Goal: Task Accomplishment & Management: Use online tool/utility

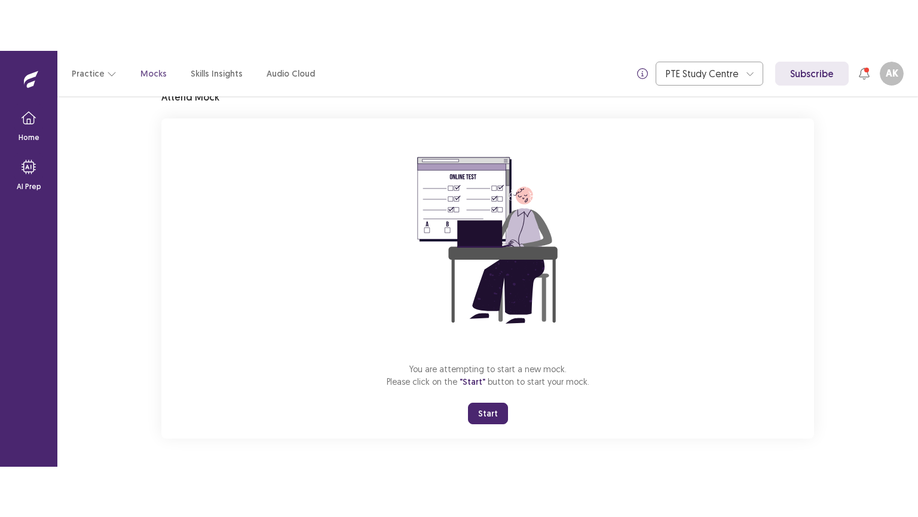
scroll to position [56, 0]
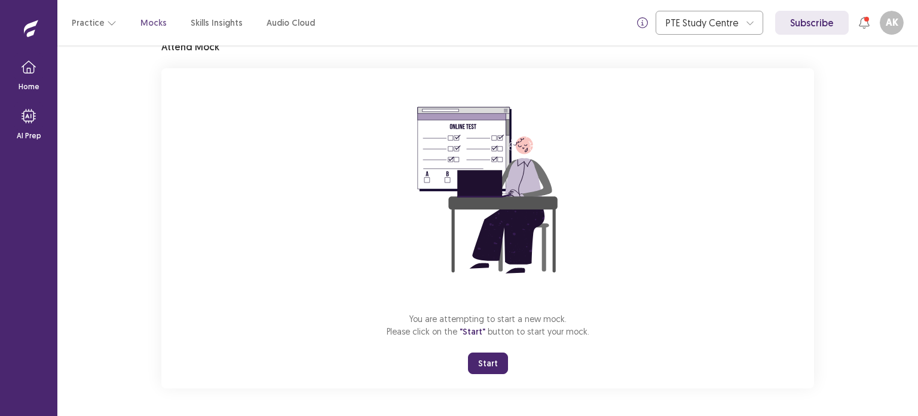
click at [471, 359] on button "Start" at bounding box center [488, 363] width 40 height 22
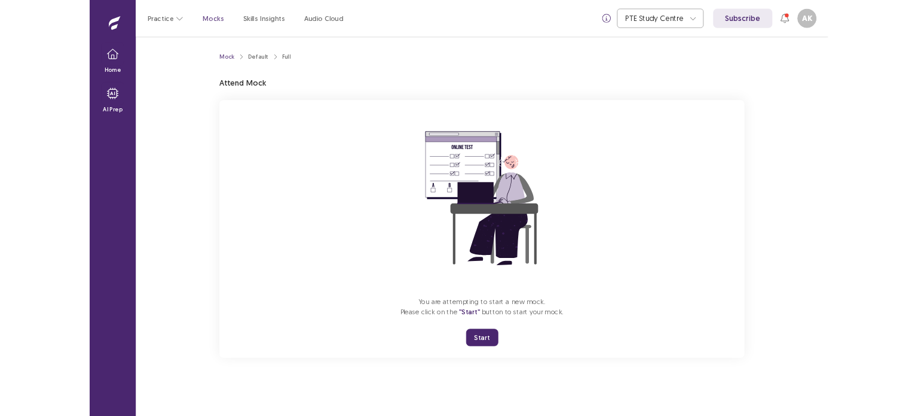
scroll to position [0, 0]
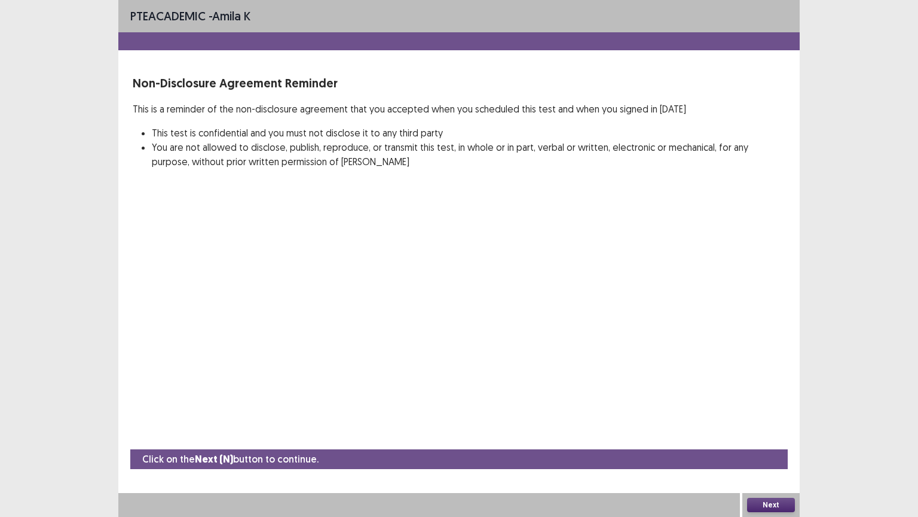
drag, startPoint x: 707, startPoint y: 516, endPoint x: 715, endPoint y: 512, distance: 9.4
click at [707, 415] on div at bounding box center [429, 505] width 622 height 24
click at [757, 415] on button "Next" at bounding box center [771, 504] width 48 height 14
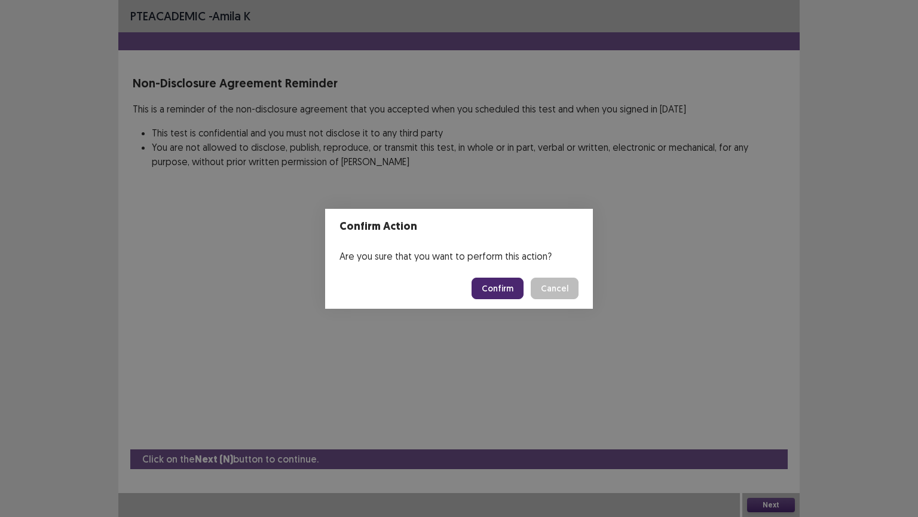
click at [557, 286] on button "Cancel" at bounding box center [555, 288] width 48 height 22
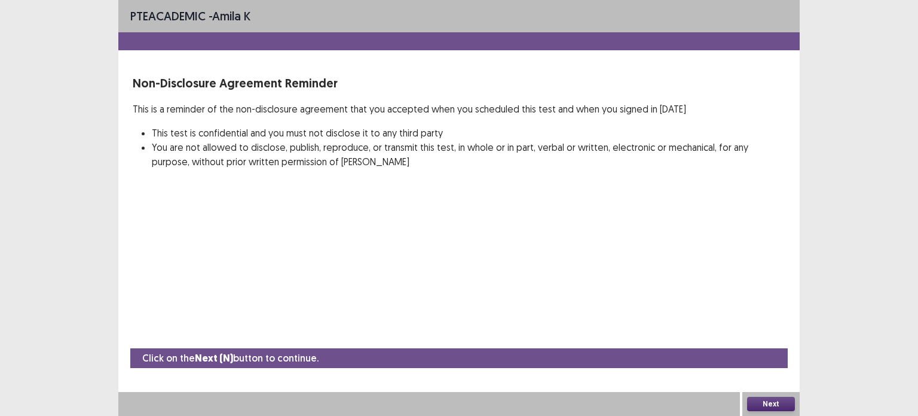
click at [781, 409] on button "Next" at bounding box center [771, 403] width 48 height 14
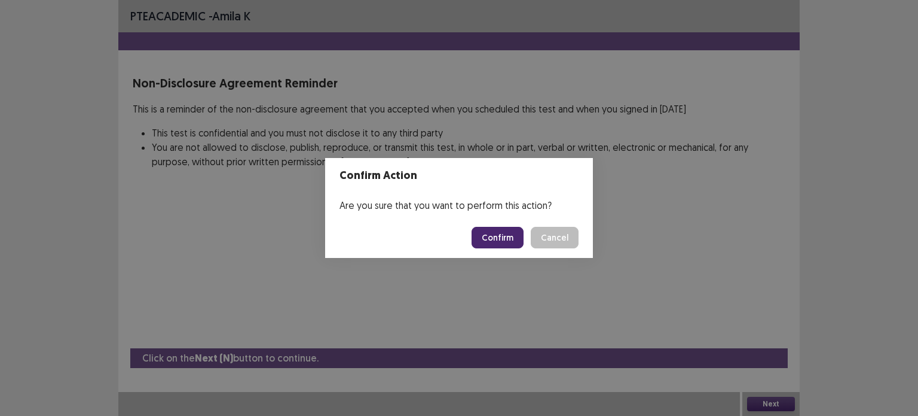
click at [493, 247] on button "Confirm" at bounding box center [498, 238] width 52 height 22
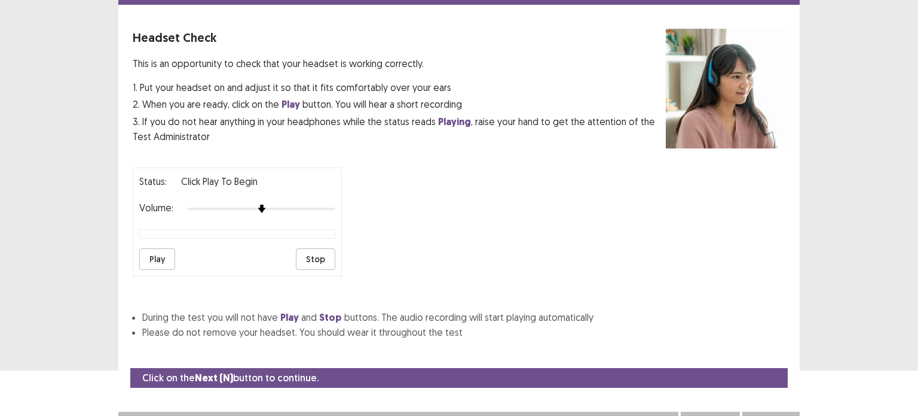
scroll to position [57, 0]
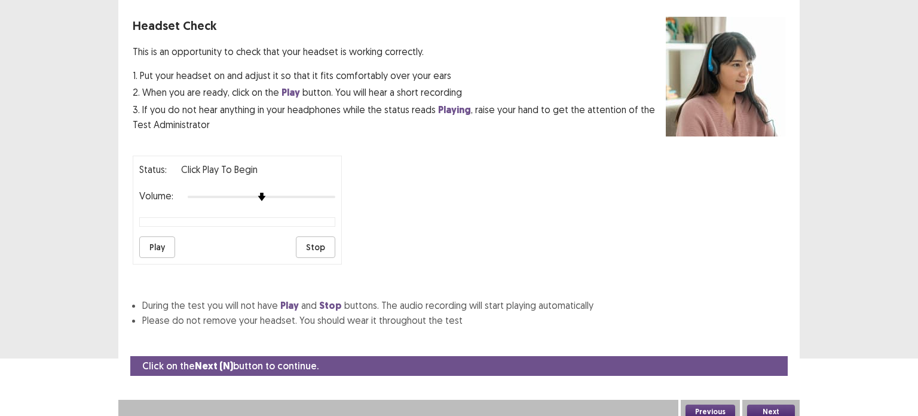
click at [760, 404] on button "Next" at bounding box center [771, 411] width 48 height 14
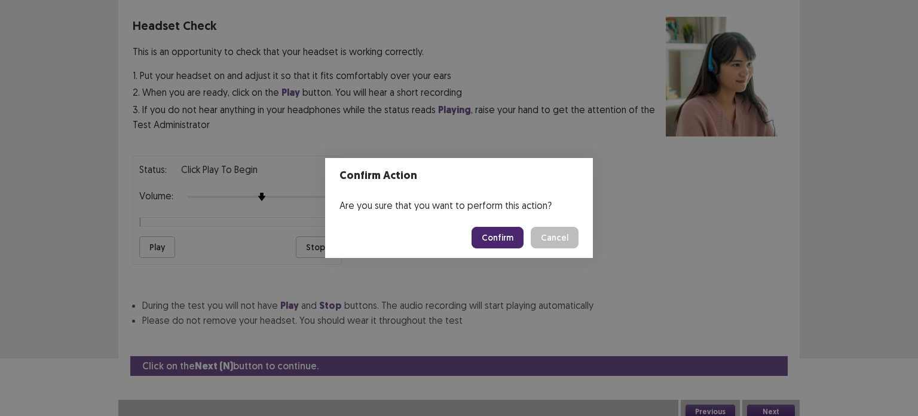
click at [491, 234] on button "Confirm" at bounding box center [498, 238] width 52 height 22
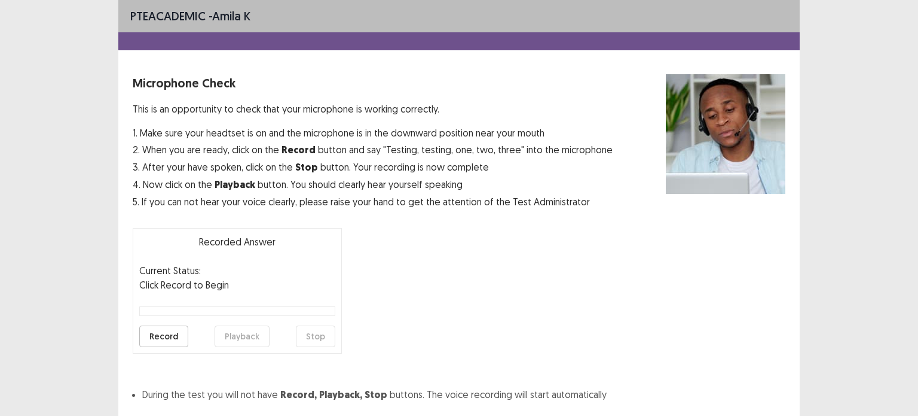
scroll to position [79, 0]
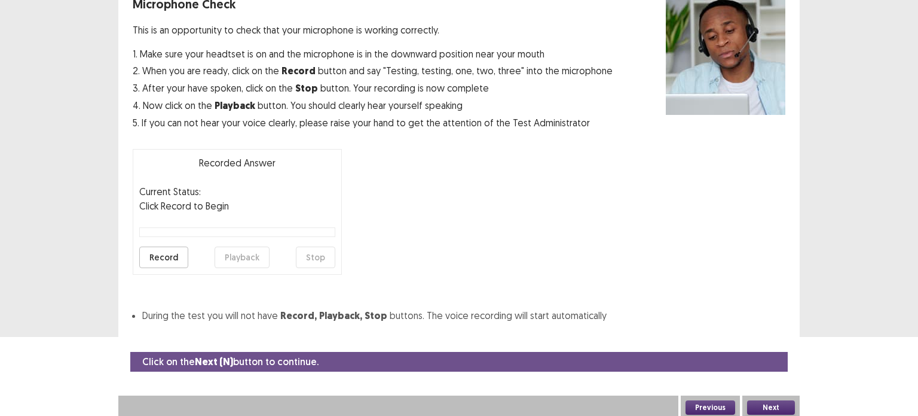
click at [774, 402] on button "Next" at bounding box center [771, 407] width 48 height 14
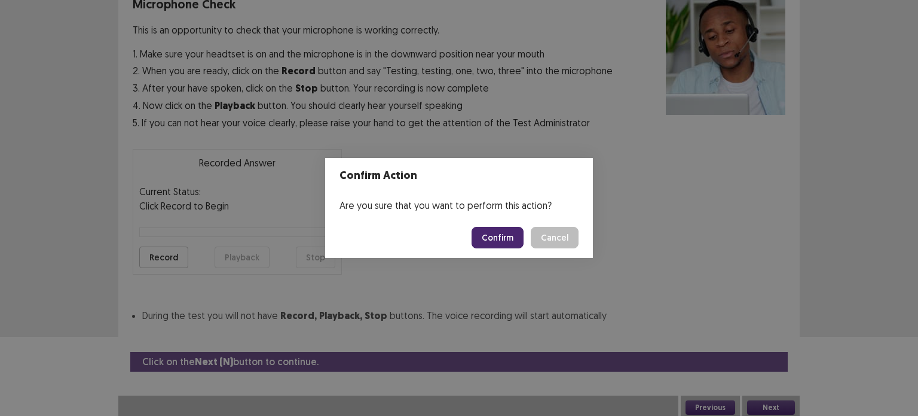
click at [484, 239] on button "Confirm" at bounding box center [498, 238] width 52 height 22
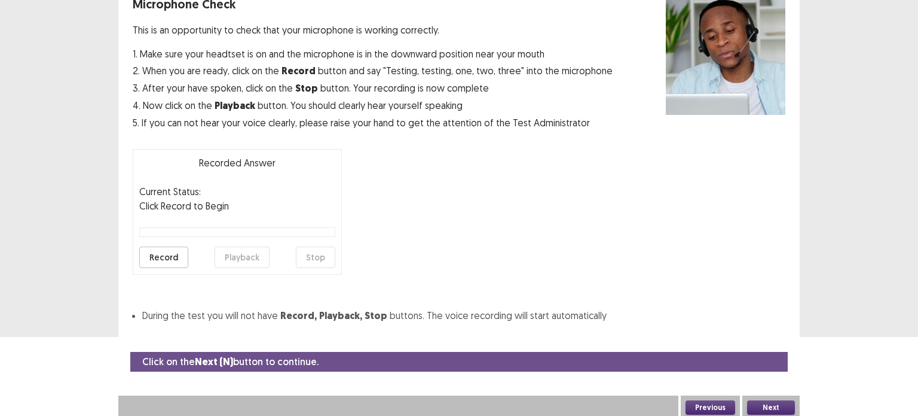
scroll to position [46, 0]
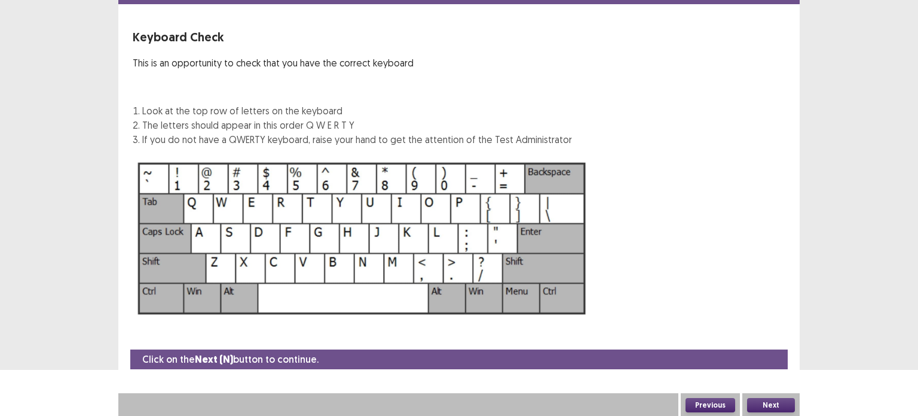
click at [755, 401] on button "Next" at bounding box center [771, 405] width 48 height 14
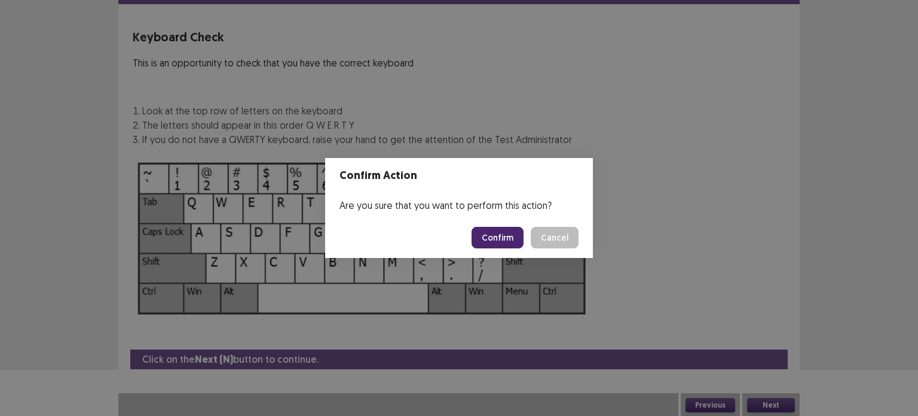
click at [498, 242] on button "Confirm" at bounding box center [498, 238] width 52 height 22
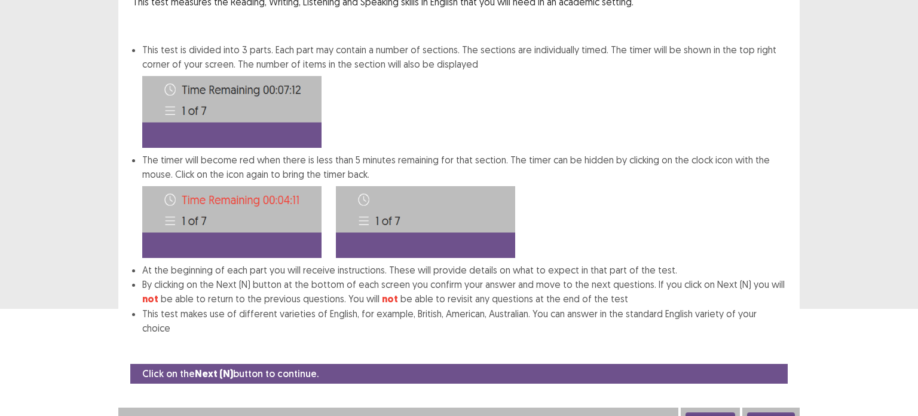
scroll to position [106, 0]
click at [763, 413] on button "Next" at bounding box center [771, 420] width 48 height 14
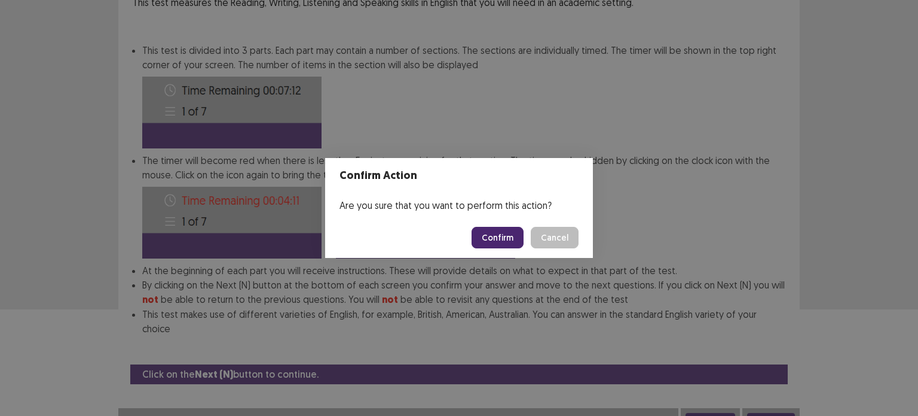
click at [495, 243] on button "Confirm" at bounding box center [498, 238] width 52 height 22
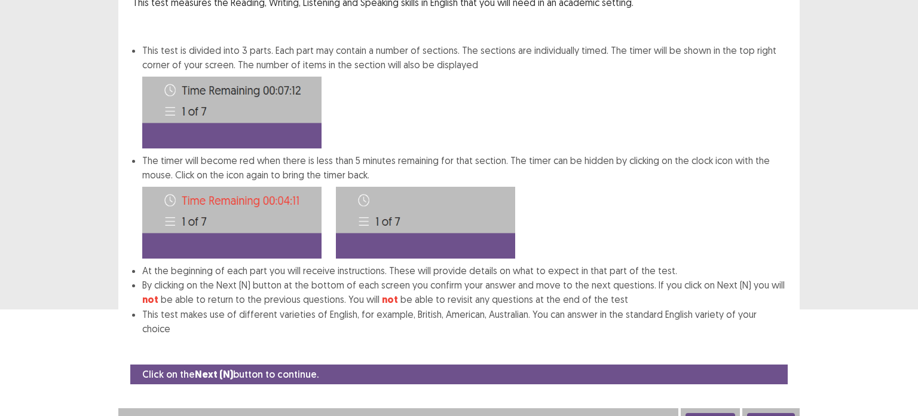
scroll to position [0, 0]
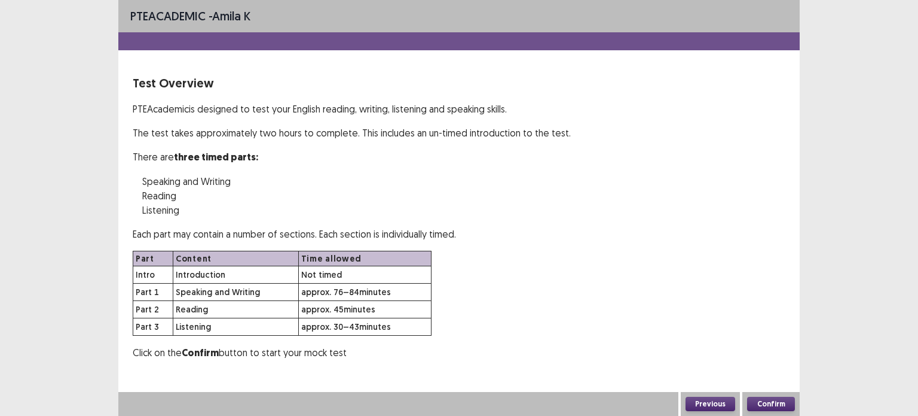
click at [780, 410] on button "Confirm" at bounding box center [771, 403] width 48 height 14
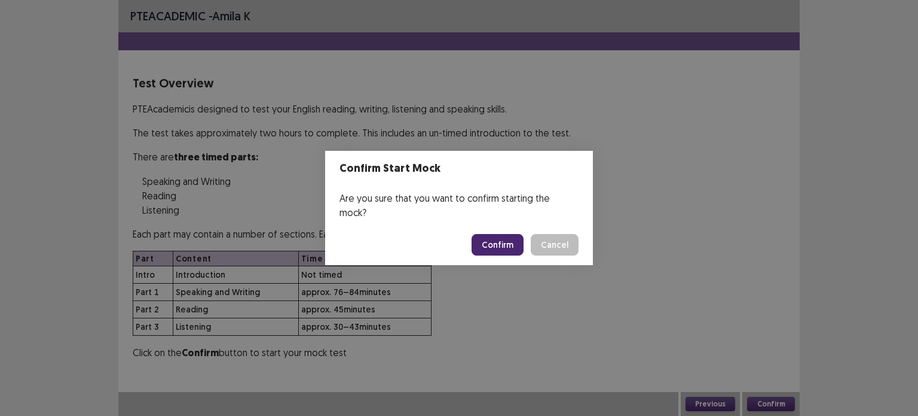
click at [500, 243] on button "Confirm" at bounding box center [498, 245] width 52 height 22
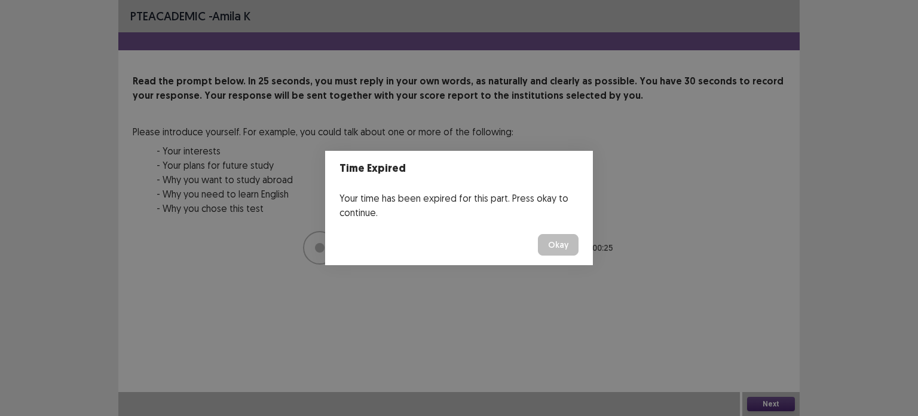
click at [538, 234] on button "Okay" at bounding box center [558, 245] width 41 height 22
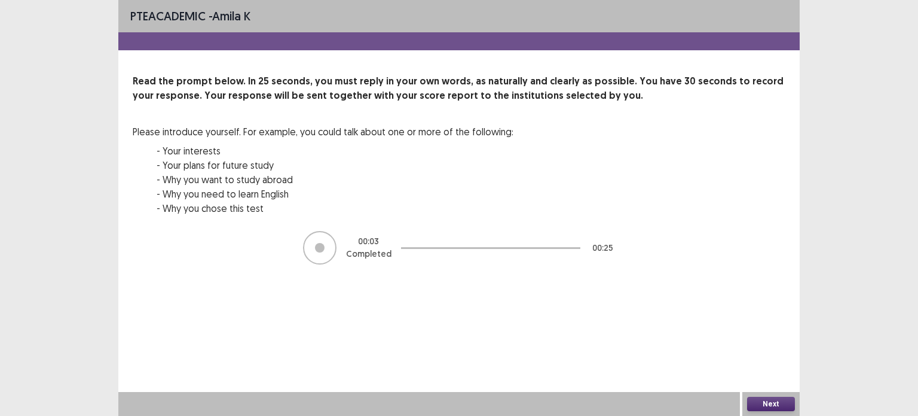
click at [763, 402] on button "Next" at bounding box center [771, 403] width 48 height 14
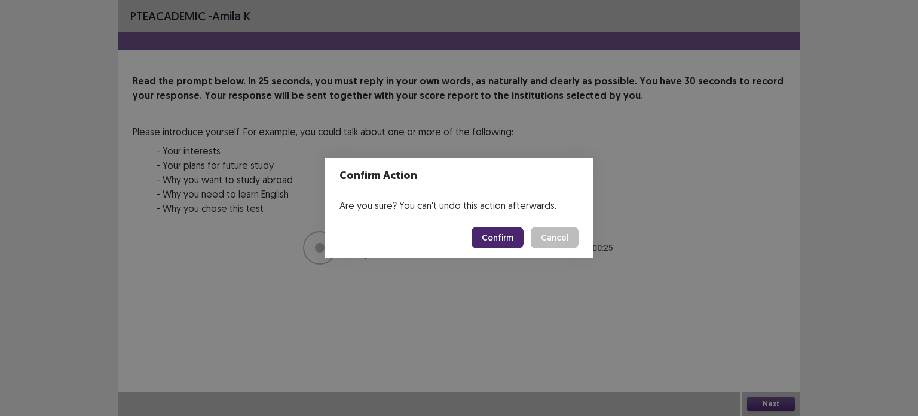
click at [493, 234] on button "Confirm" at bounding box center [498, 238] width 52 height 22
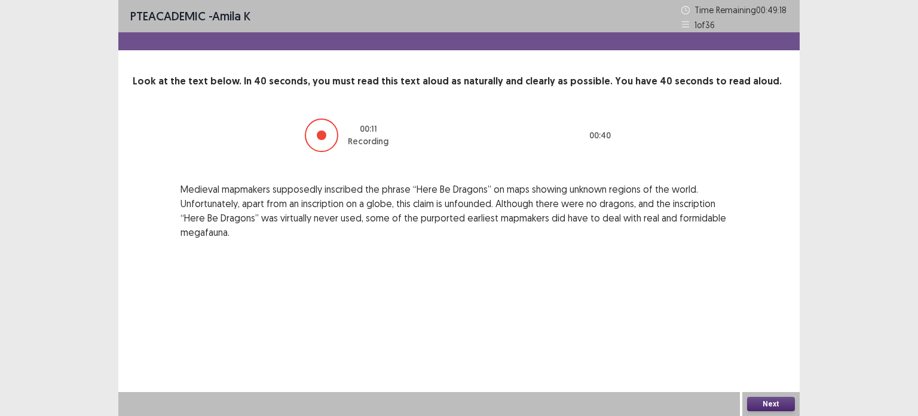
click at [762, 408] on button "Next" at bounding box center [771, 403] width 48 height 14
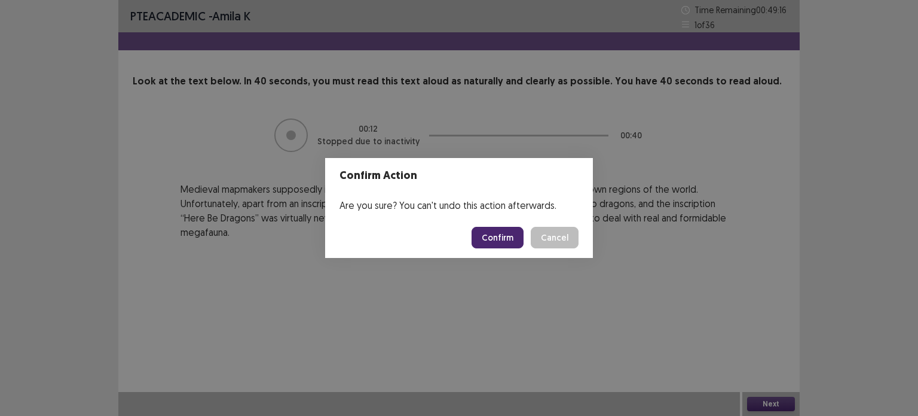
click at [493, 236] on button "Confirm" at bounding box center [498, 238] width 52 height 22
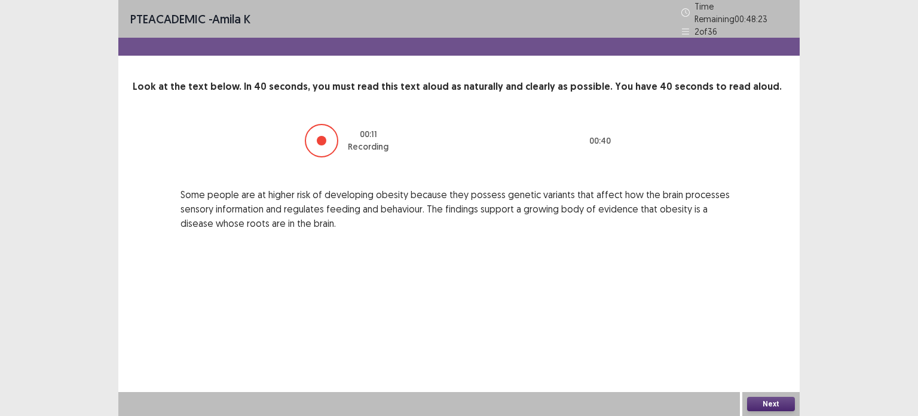
click at [777, 404] on button "Next" at bounding box center [771, 403] width 48 height 14
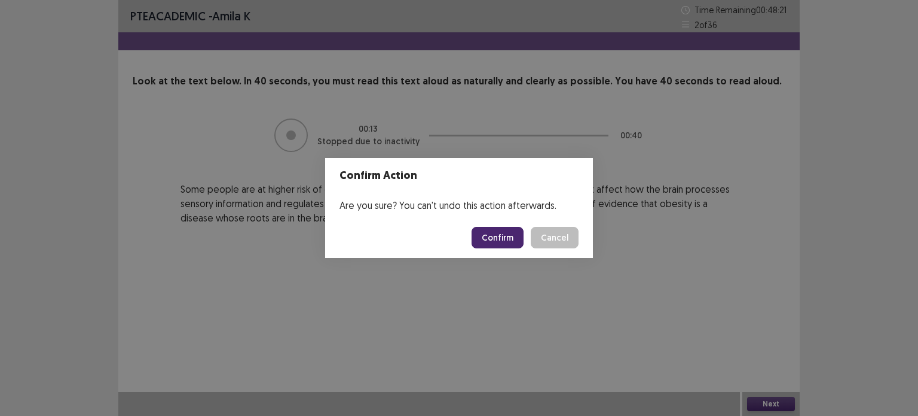
click at [485, 231] on button "Confirm" at bounding box center [498, 238] width 52 height 22
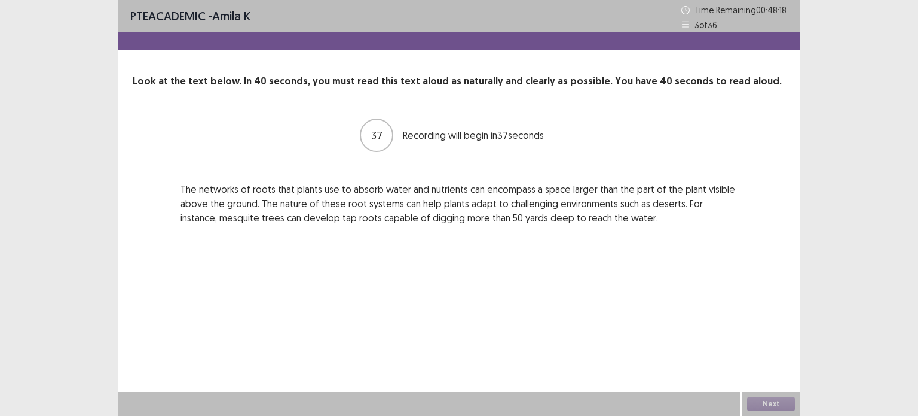
drag, startPoint x: 173, startPoint y: 181, endPoint x: 307, endPoint y: 213, distance: 137.8
click at [307, 213] on div "37 Recording will begin in 37 seconds The networks of roots that plants use to …" at bounding box center [459, 171] width 653 height 108
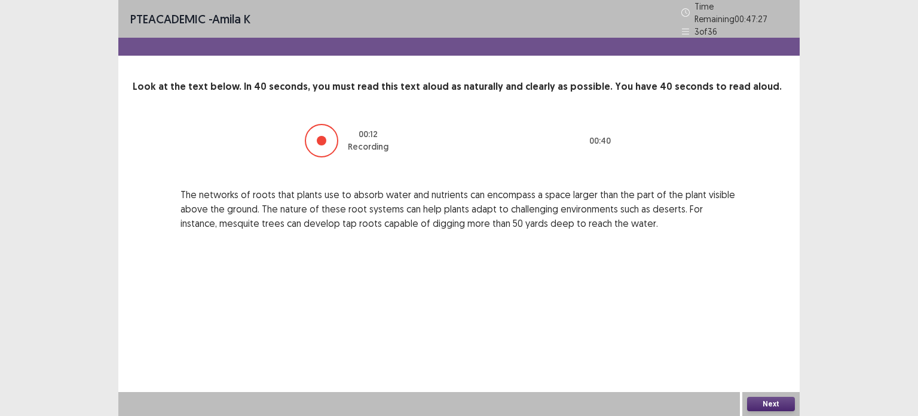
click at [760, 402] on button "Next" at bounding box center [771, 403] width 48 height 14
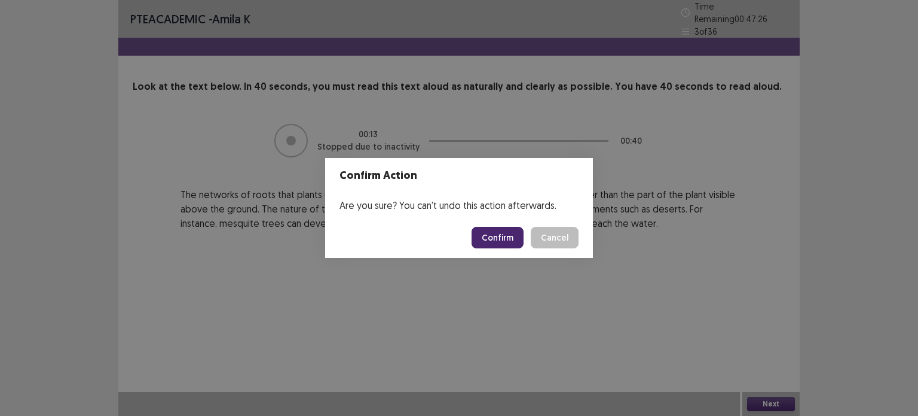
click at [511, 237] on button "Confirm" at bounding box center [498, 238] width 52 height 22
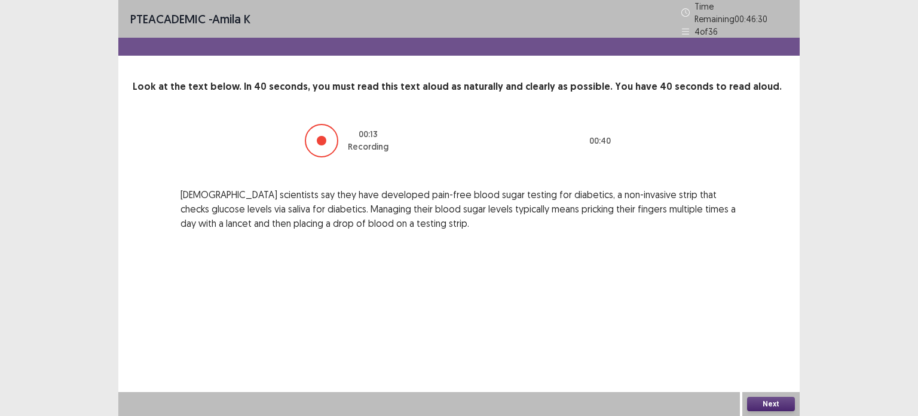
click at [766, 402] on button "Next" at bounding box center [771, 403] width 48 height 14
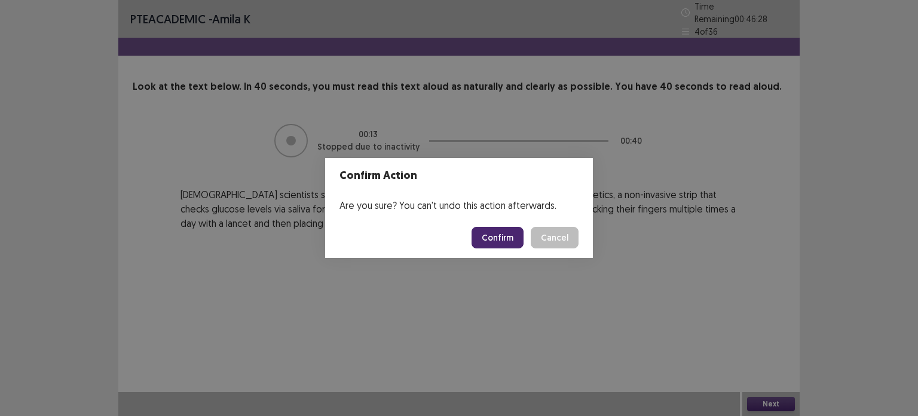
click at [506, 242] on button "Confirm" at bounding box center [498, 238] width 52 height 22
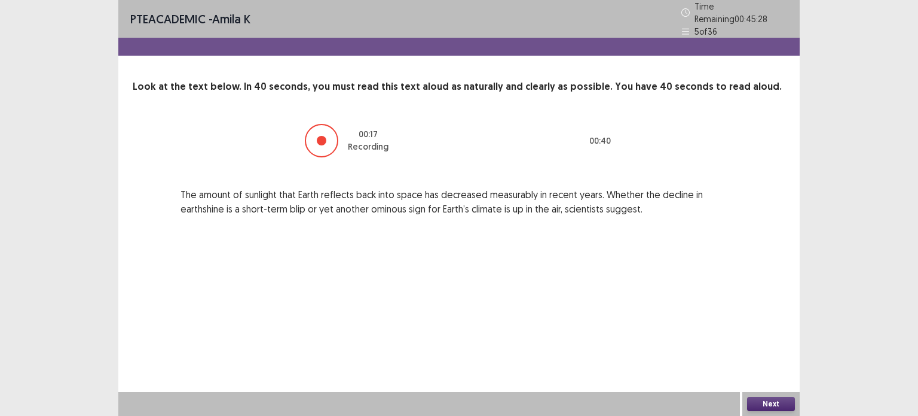
click at [769, 406] on button "Next" at bounding box center [771, 403] width 48 height 14
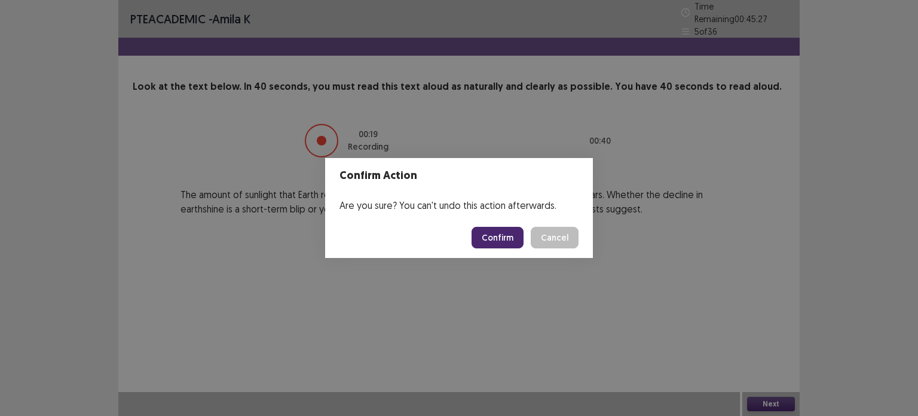
click at [493, 234] on button "Confirm" at bounding box center [498, 238] width 52 height 22
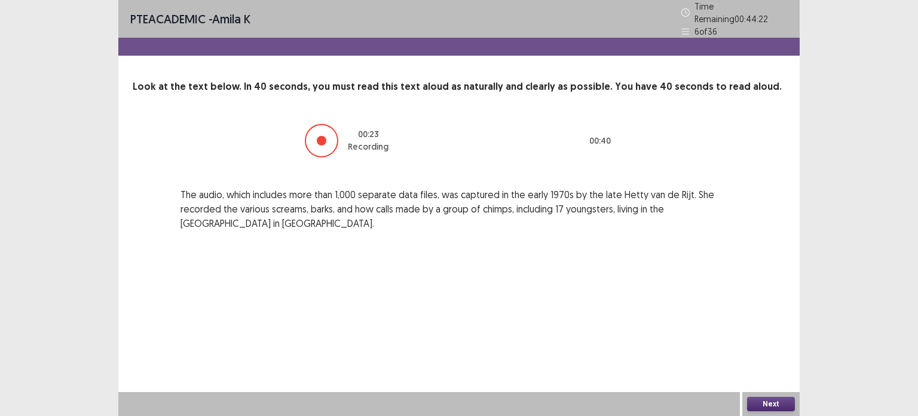
click at [772, 401] on button "Next" at bounding box center [771, 403] width 48 height 14
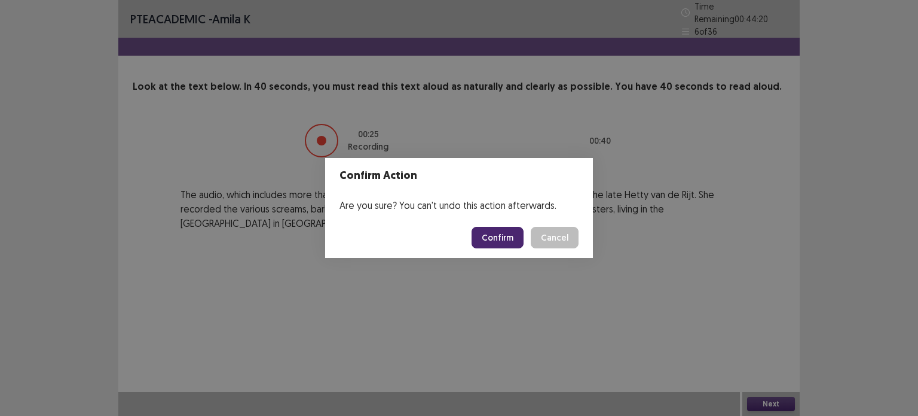
click at [490, 241] on button "Confirm" at bounding box center [498, 238] width 52 height 22
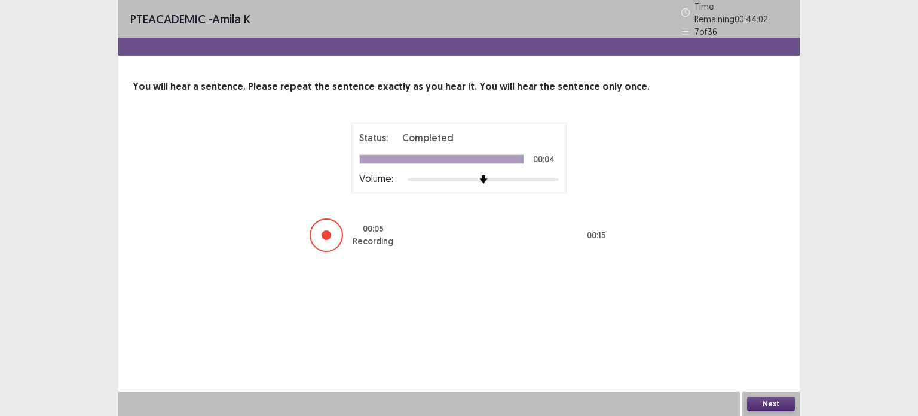
click at [774, 404] on button "Next" at bounding box center [771, 403] width 48 height 14
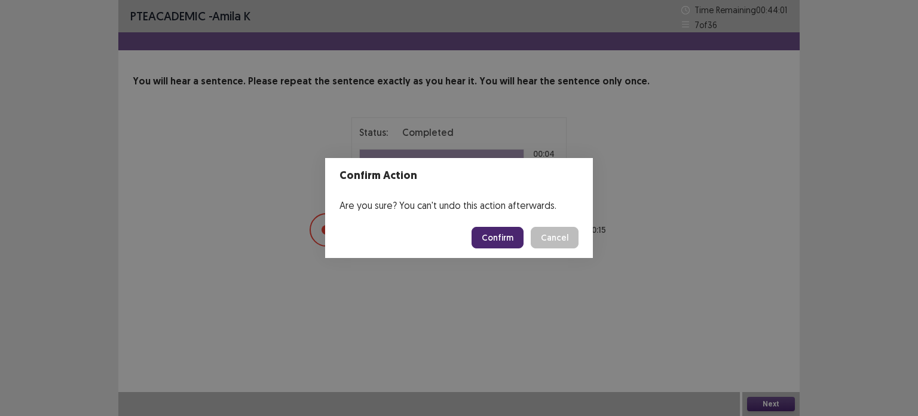
click at [517, 239] on button "Confirm" at bounding box center [498, 238] width 52 height 22
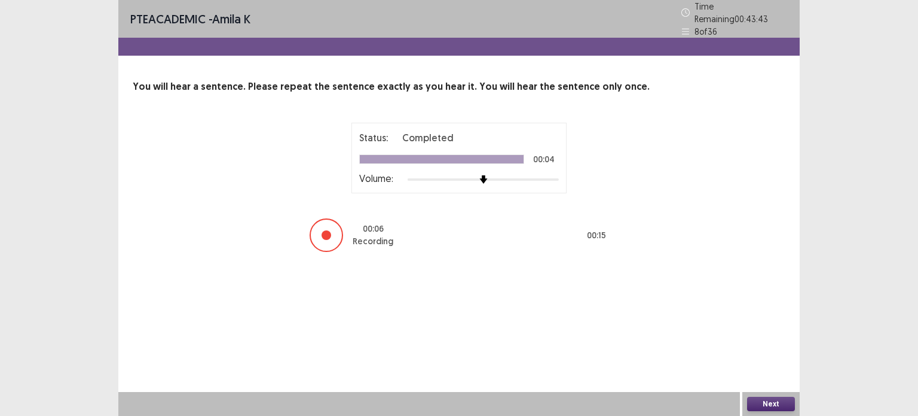
click at [780, 401] on button "Next" at bounding box center [771, 403] width 48 height 14
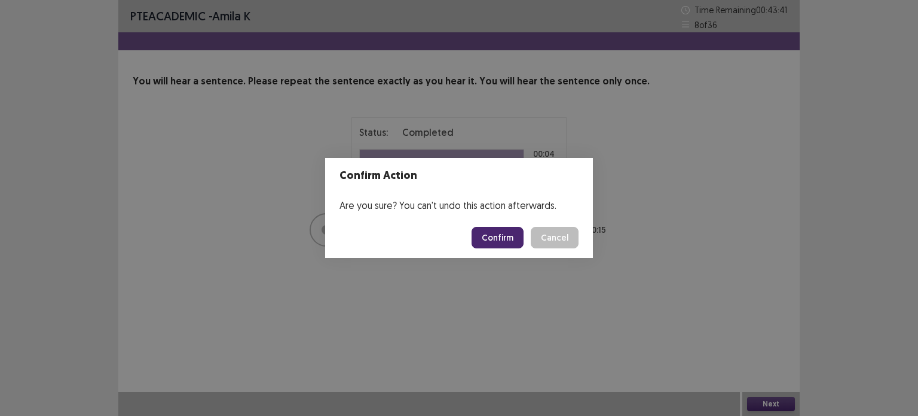
click at [498, 239] on button "Confirm" at bounding box center [498, 238] width 52 height 22
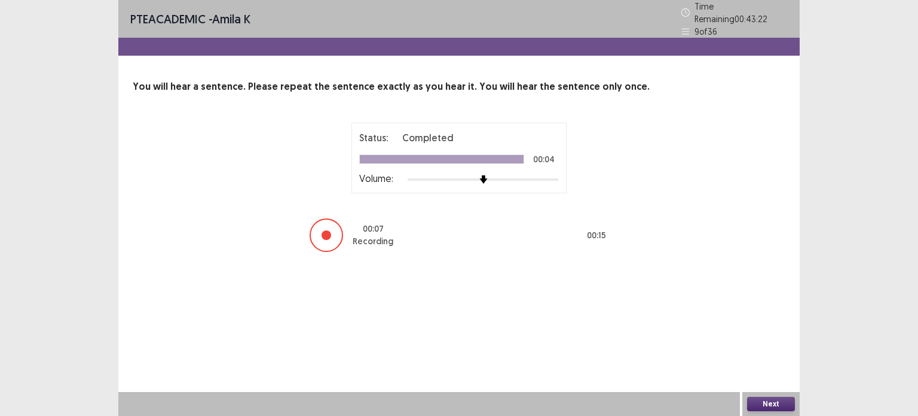
click at [767, 397] on button "Next" at bounding box center [771, 403] width 48 height 14
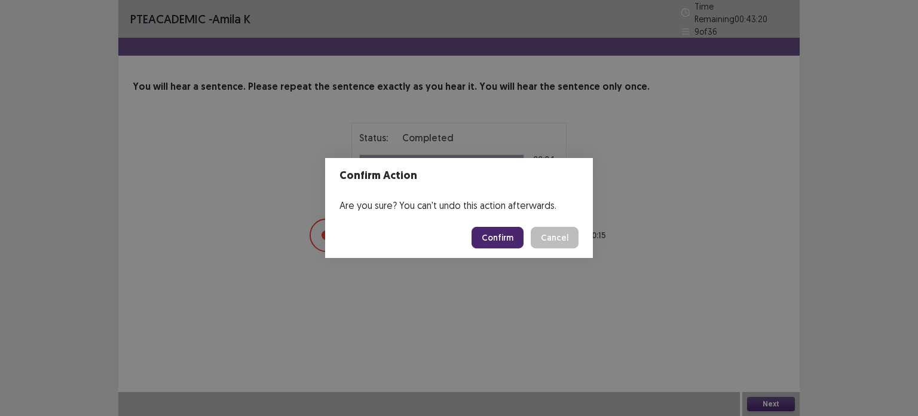
click at [511, 238] on button "Confirm" at bounding box center [498, 238] width 52 height 22
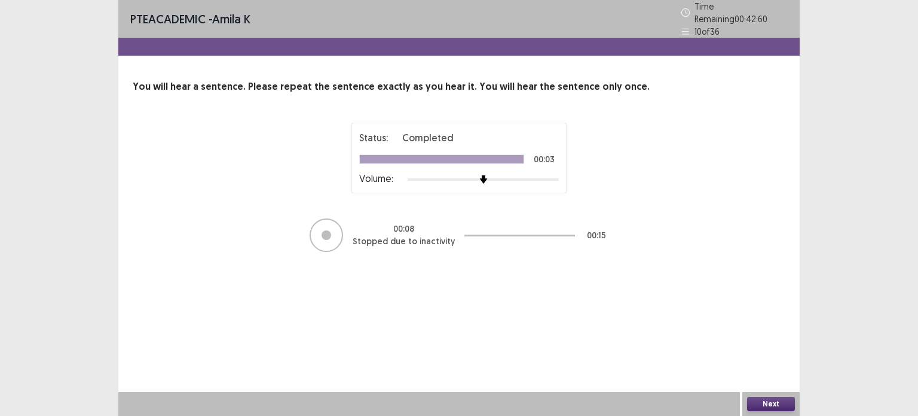
click at [768, 396] on button "Next" at bounding box center [771, 403] width 48 height 14
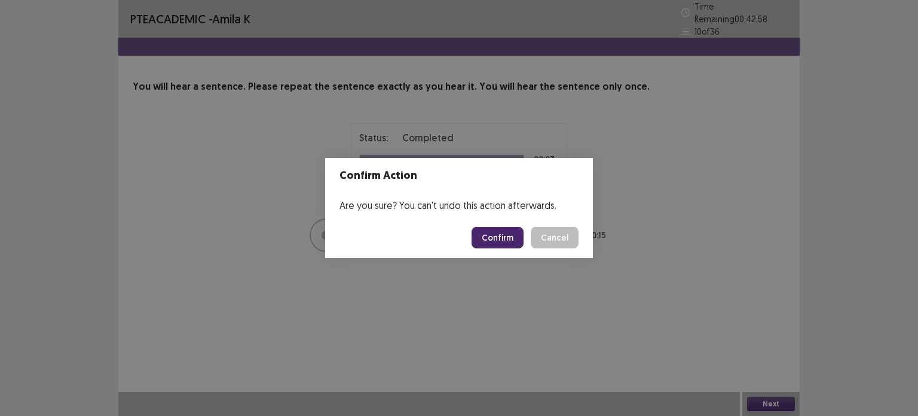
click at [480, 234] on button "Confirm" at bounding box center [498, 238] width 52 height 22
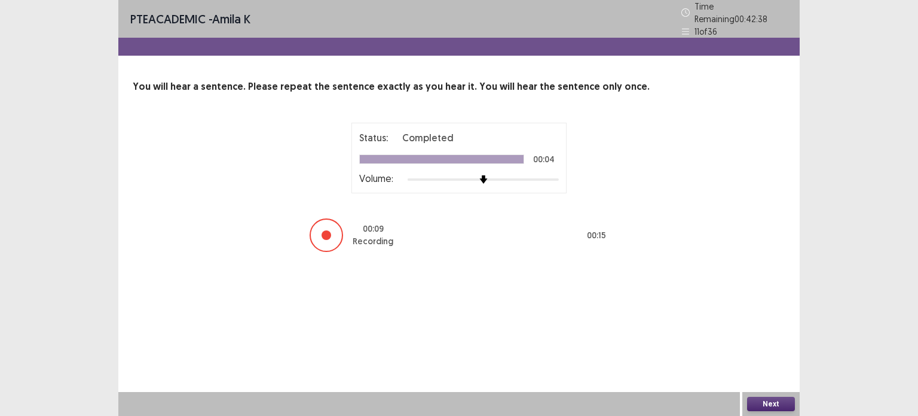
click at [760, 407] on button "Next" at bounding box center [771, 403] width 48 height 14
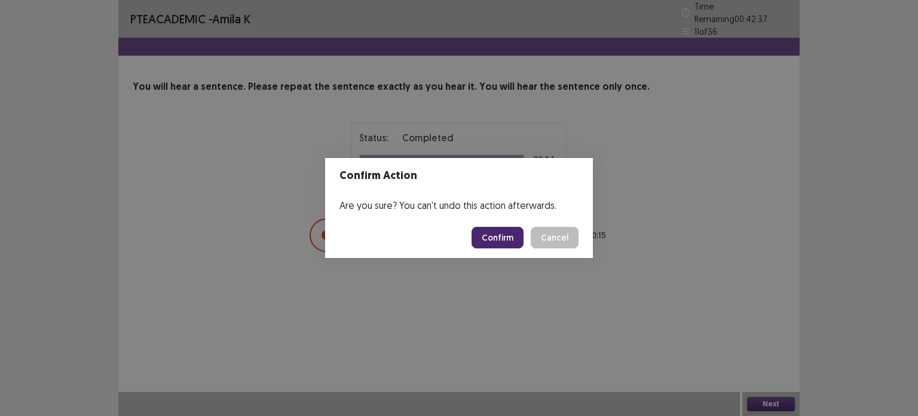
click at [507, 239] on button "Confirm" at bounding box center [498, 238] width 52 height 22
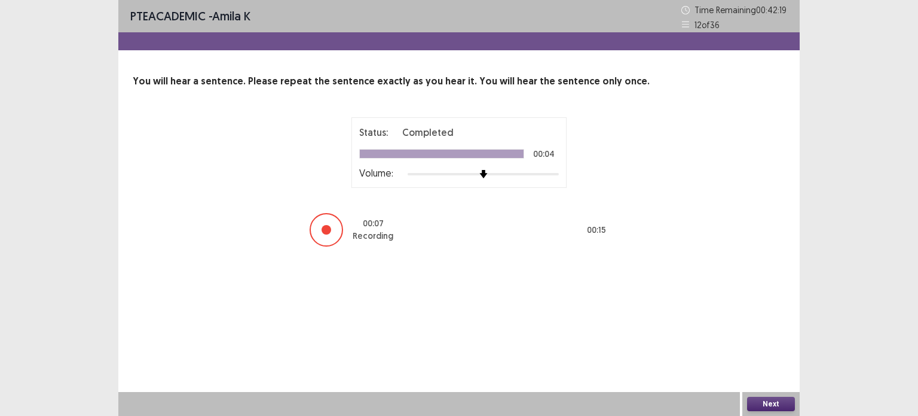
click at [772, 405] on button "Next" at bounding box center [771, 403] width 48 height 14
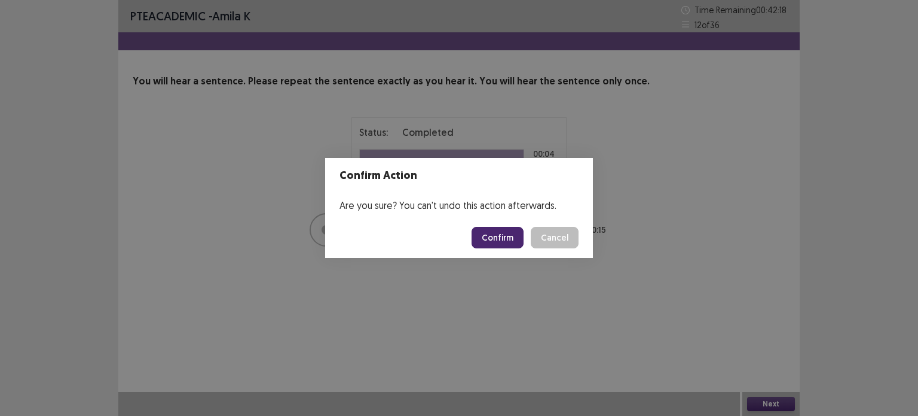
click at [509, 239] on button "Confirm" at bounding box center [498, 238] width 52 height 22
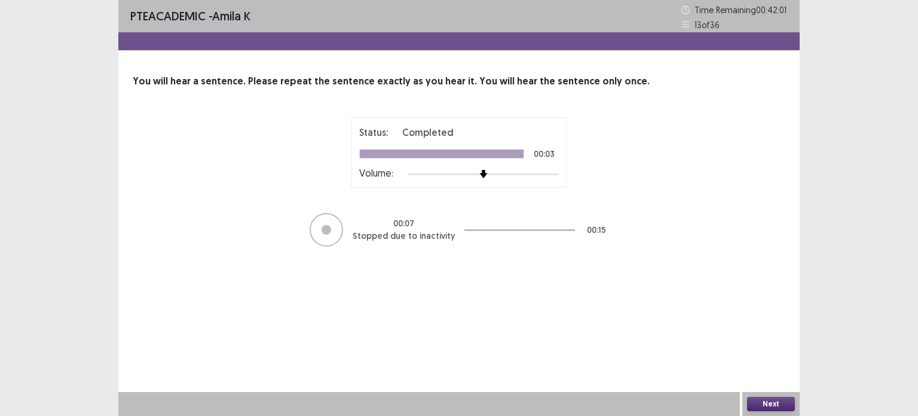
click at [758, 398] on button "Next" at bounding box center [771, 403] width 48 height 14
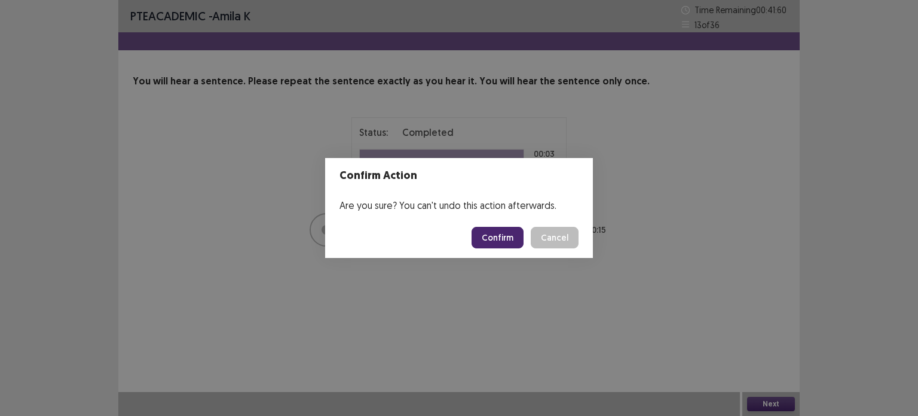
click at [500, 237] on button "Confirm" at bounding box center [498, 238] width 52 height 22
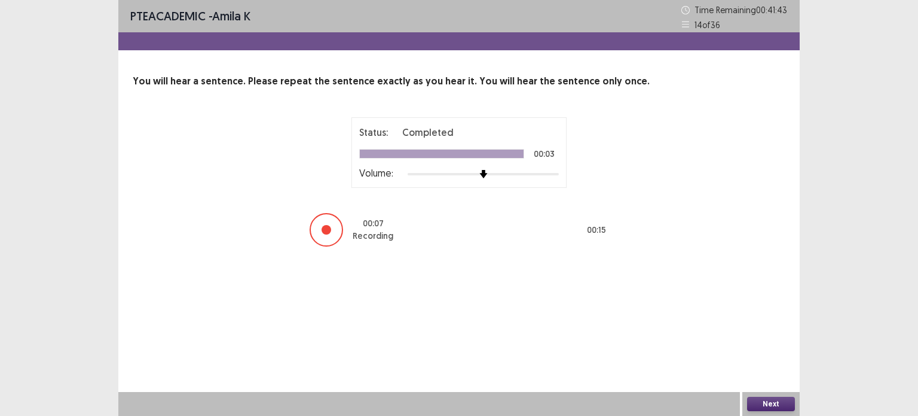
click at [765, 408] on button "Next" at bounding box center [771, 403] width 48 height 14
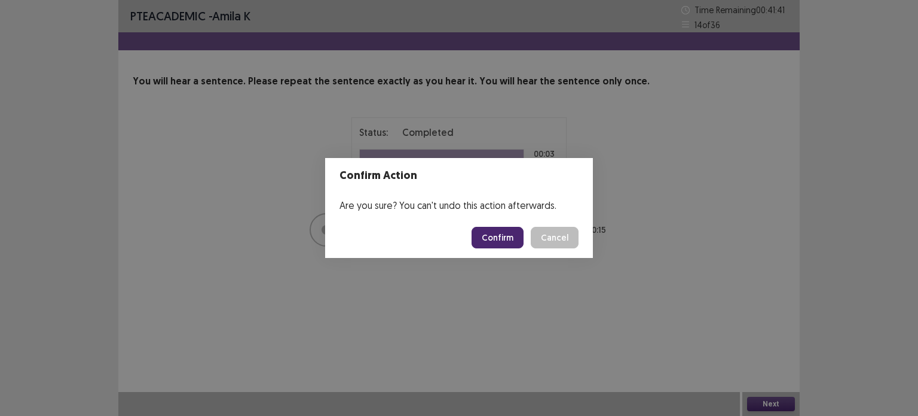
click at [495, 239] on button "Confirm" at bounding box center [498, 238] width 52 height 22
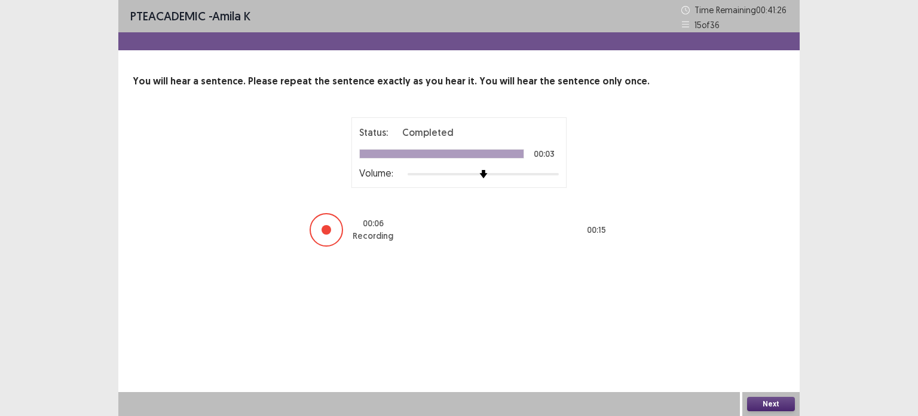
click at [751, 405] on button "Next" at bounding box center [771, 403] width 48 height 14
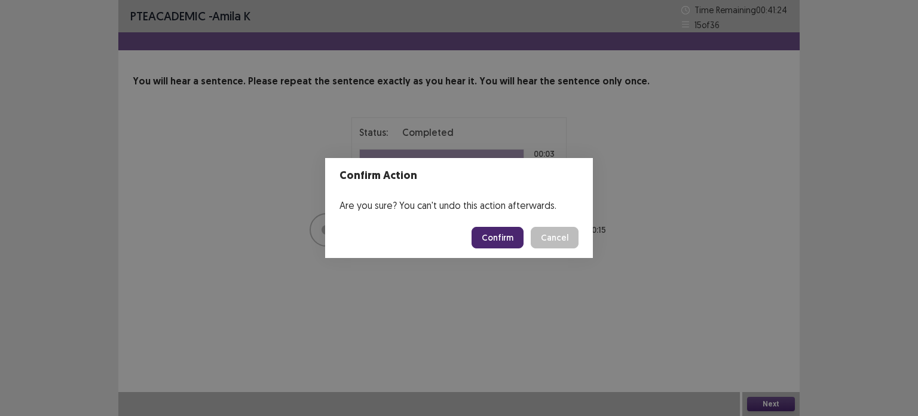
click at [493, 234] on button "Confirm" at bounding box center [498, 238] width 52 height 22
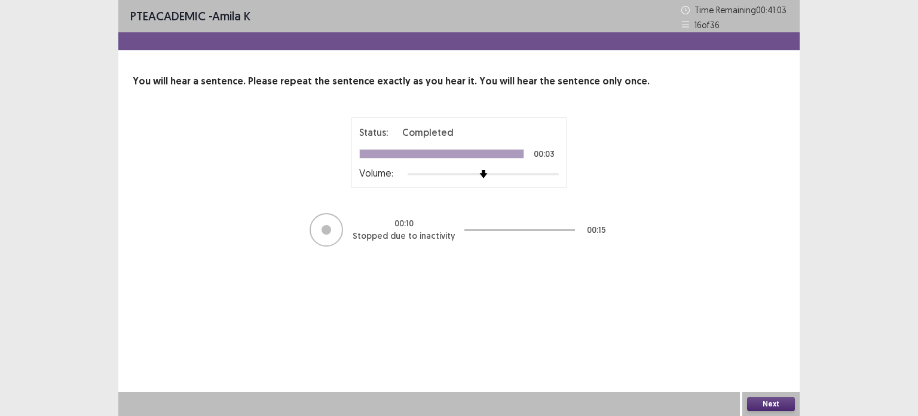
click at [769, 402] on button "Next" at bounding box center [771, 403] width 48 height 14
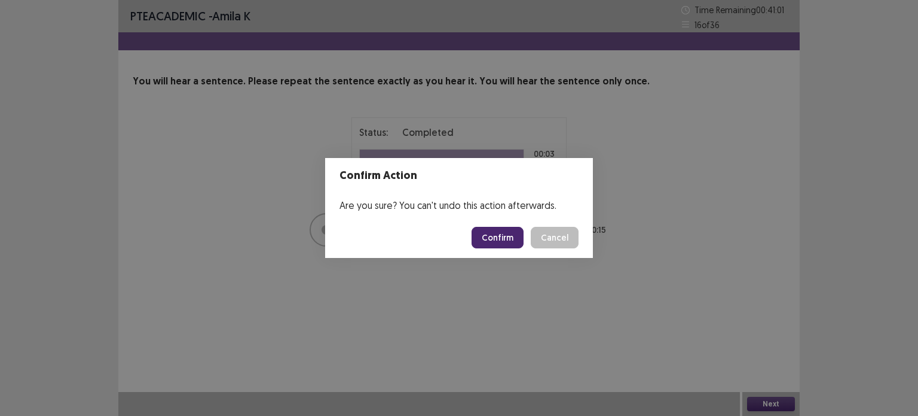
click at [515, 231] on button "Confirm" at bounding box center [498, 238] width 52 height 22
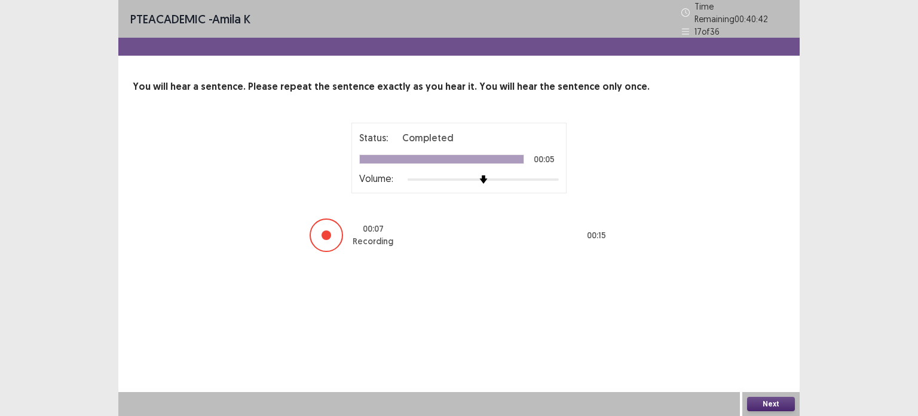
click at [753, 399] on button "Next" at bounding box center [771, 403] width 48 height 14
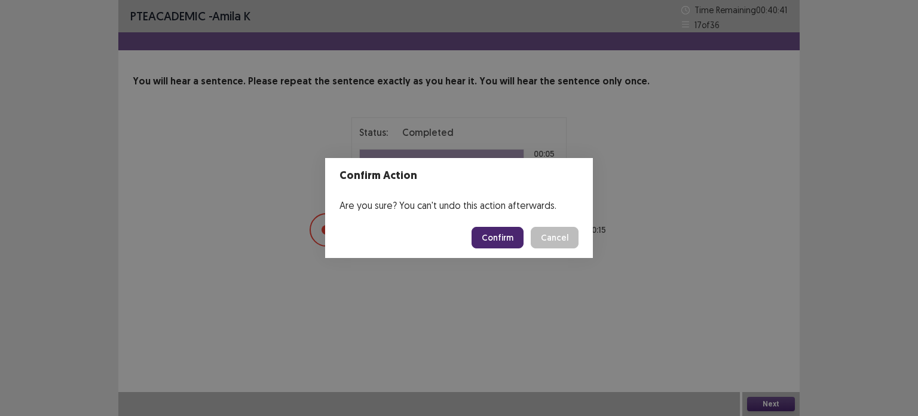
click at [508, 235] on button "Confirm" at bounding box center [498, 238] width 52 height 22
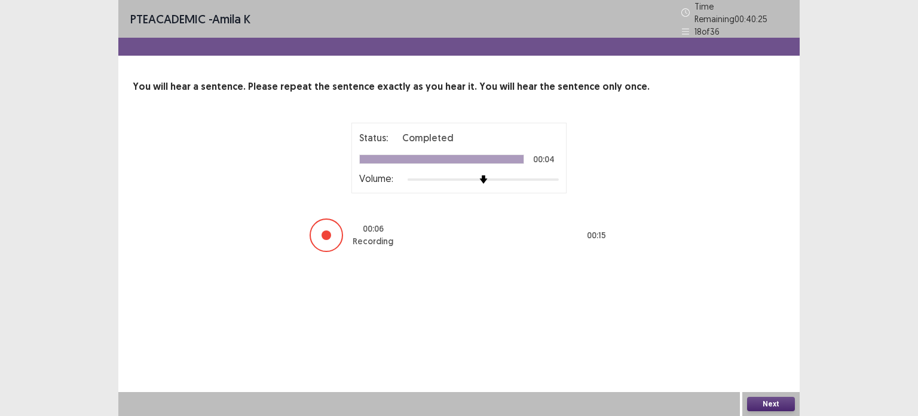
click at [772, 401] on button "Next" at bounding box center [771, 403] width 48 height 14
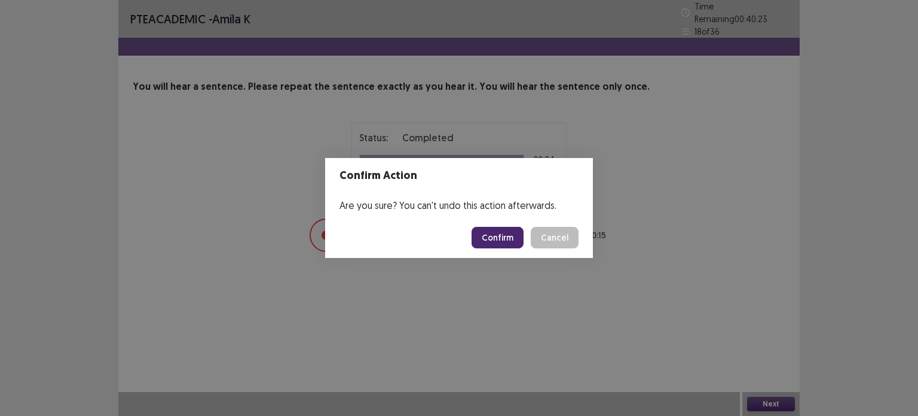
click at [485, 230] on button "Confirm" at bounding box center [498, 238] width 52 height 22
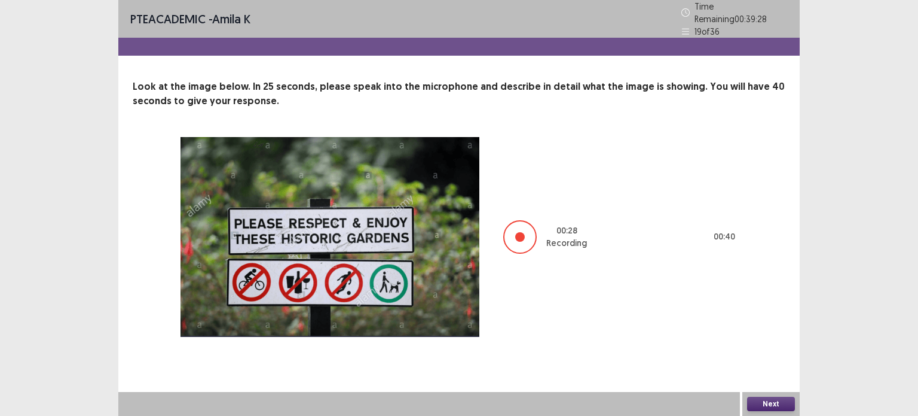
click at [763, 401] on button "Next" at bounding box center [771, 403] width 48 height 14
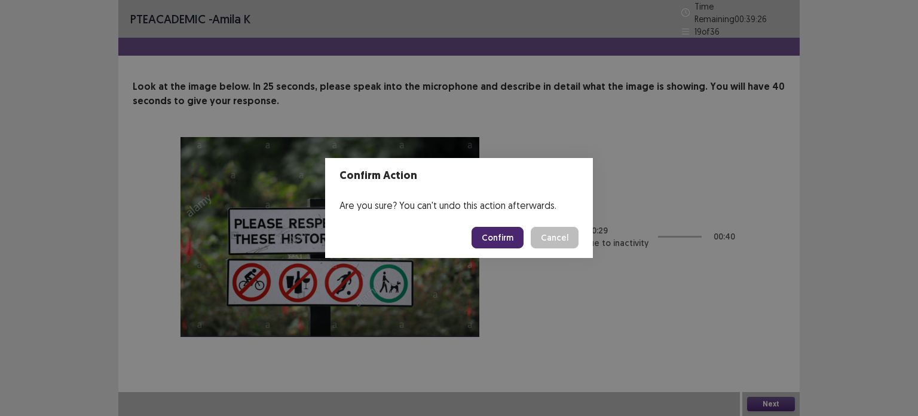
click at [509, 242] on button "Confirm" at bounding box center [498, 238] width 52 height 22
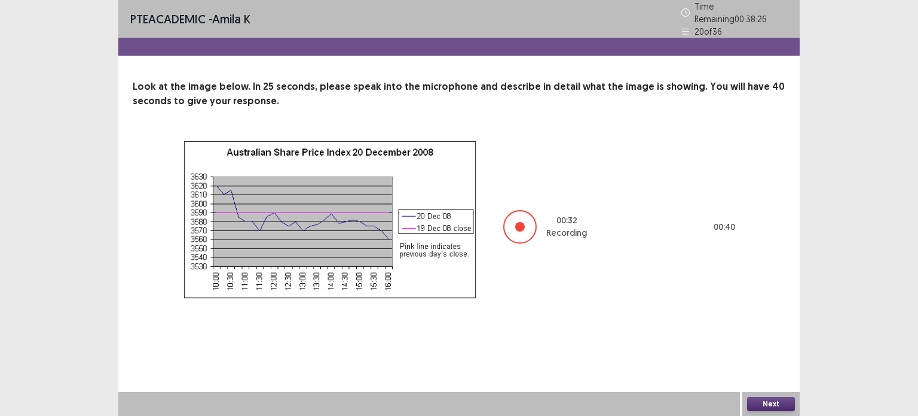
click at [772, 409] on button "Next" at bounding box center [771, 403] width 48 height 14
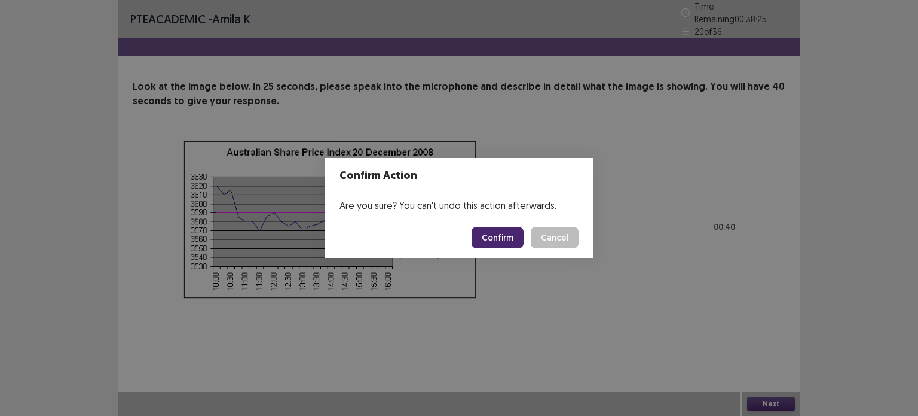
click at [506, 239] on button "Confirm" at bounding box center [498, 238] width 52 height 22
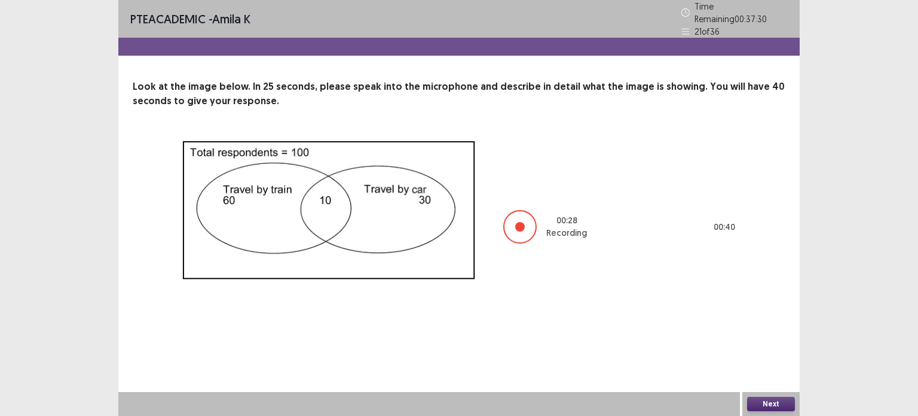
click at [785, 402] on button "Next" at bounding box center [771, 403] width 48 height 14
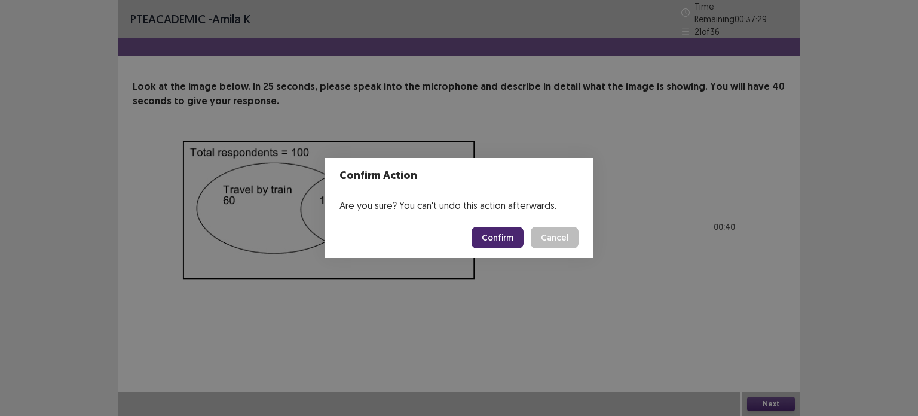
click at [519, 242] on button "Confirm" at bounding box center [498, 238] width 52 height 22
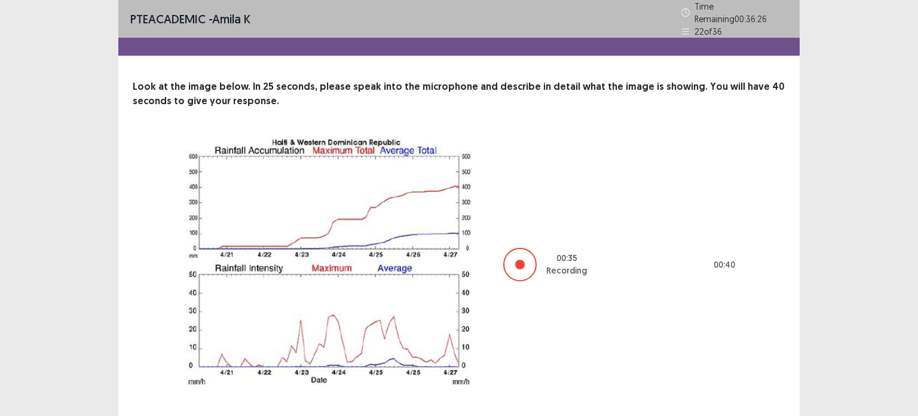
scroll to position [23, 0]
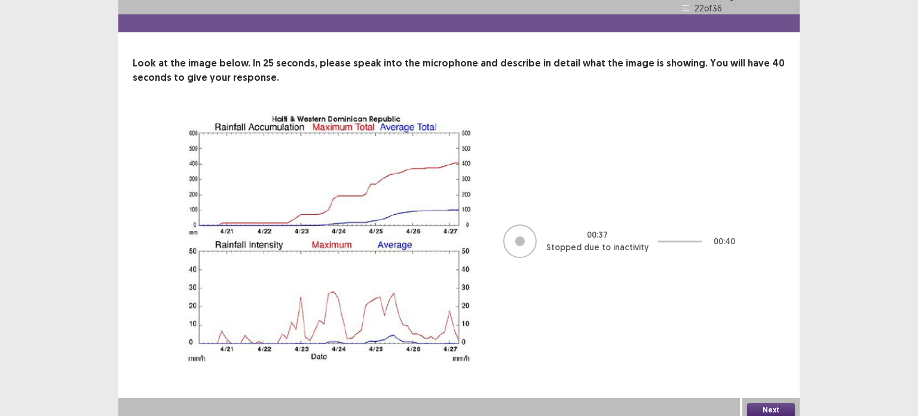
click at [763, 402] on button "Next" at bounding box center [771, 409] width 48 height 14
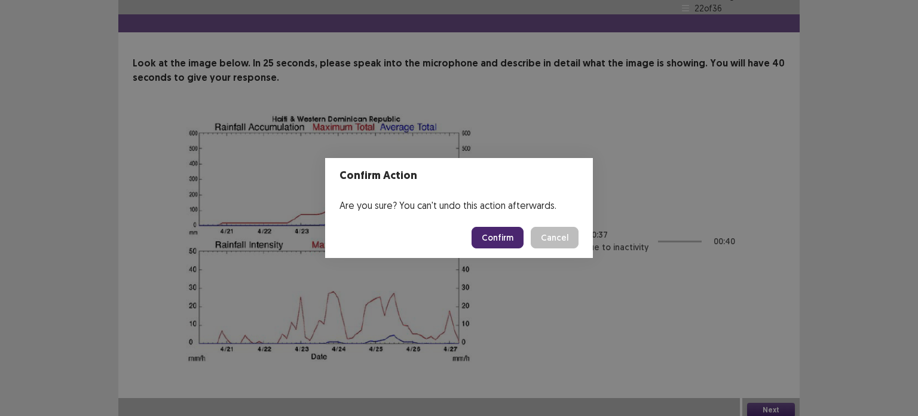
click at [495, 242] on button "Confirm" at bounding box center [498, 238] width 52 height 22
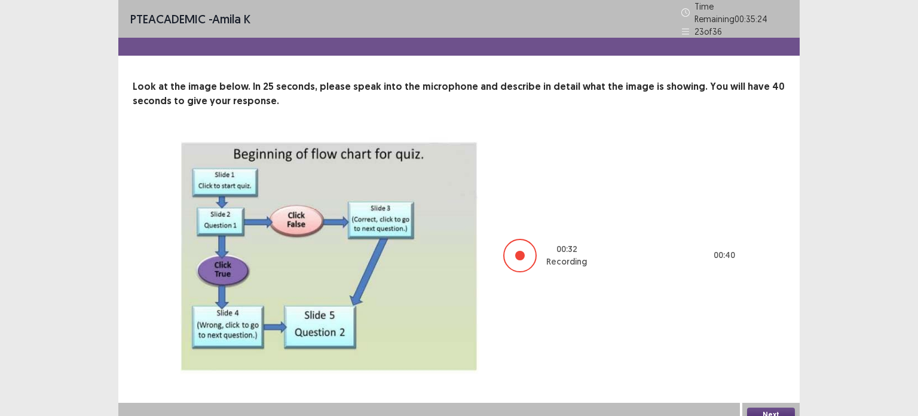
click at [789, 414] on button "Next" at bounding box center [771, 414] width 48 height 14
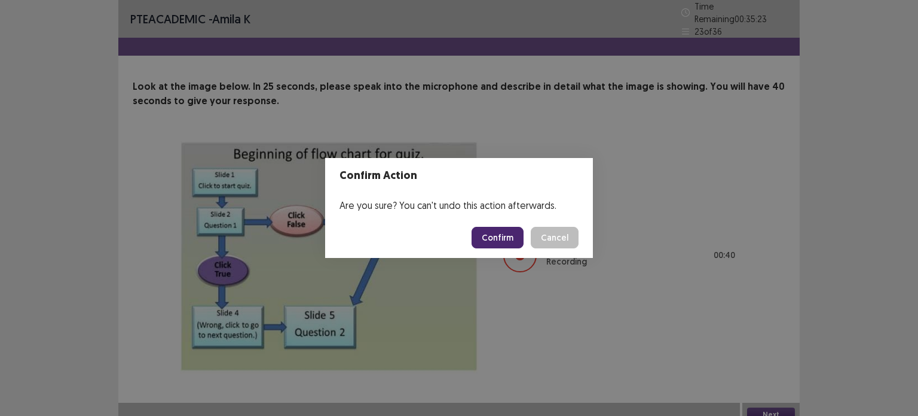
click at [508, 242] on button "Confirm" at bounding box center [498, 238] width 52 height 22
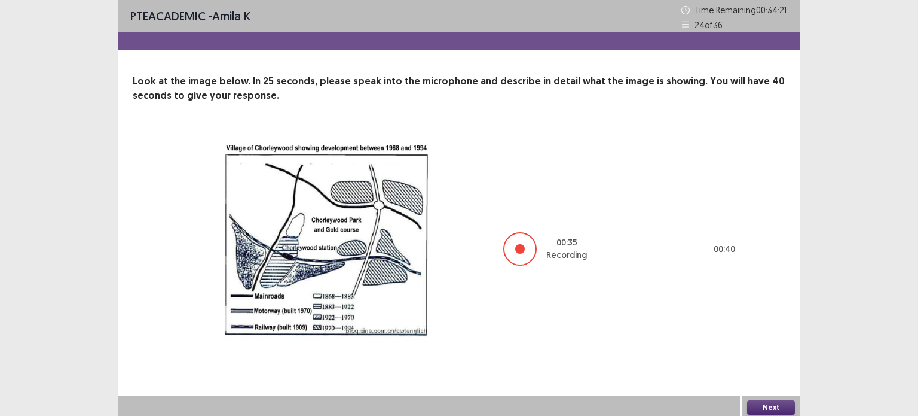
click at [755, 400] on button "Next" at bounding box center [771, 407] width 48 height 14
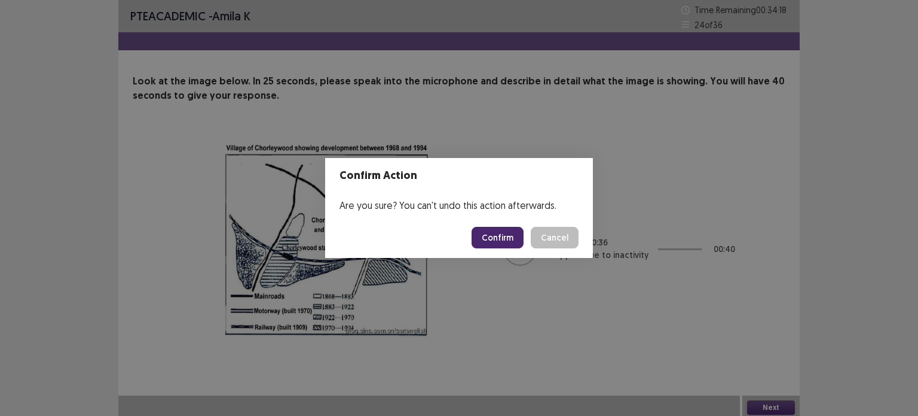
click at [491, 233] on button "Confirm" at bounding box center [498, 238] width 52 height 22
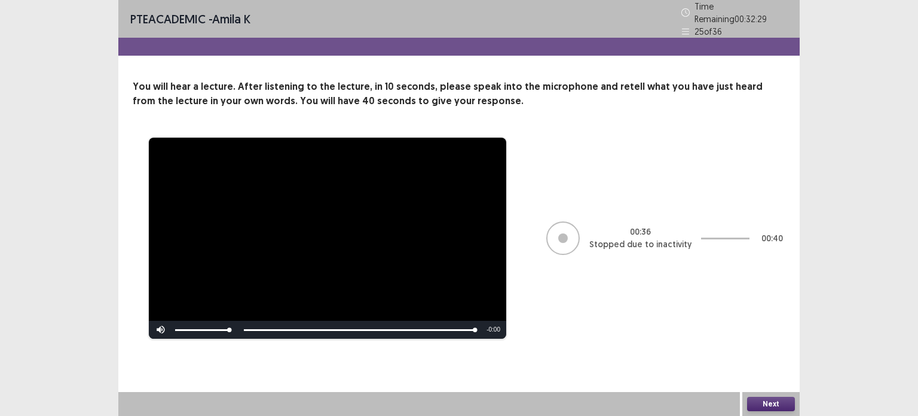
click at [760, 401] on button "Next" at bounding box center [771, 403] width 48 height 14
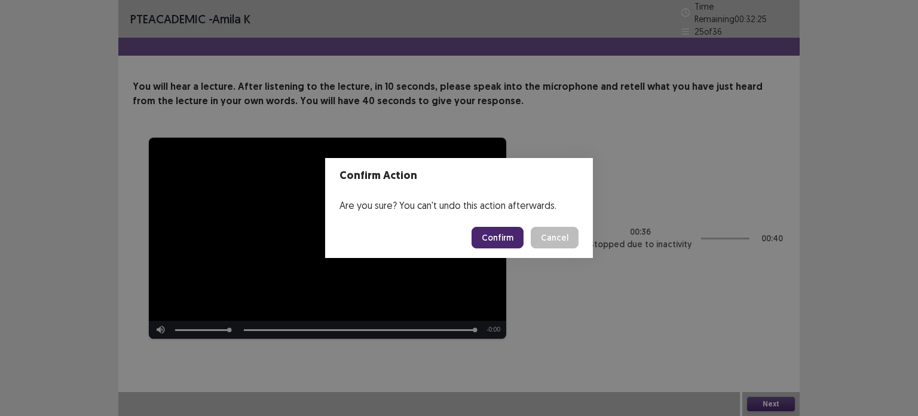
click at [497, 233] on button "Confirm" at bounding box center [498, 238] width 52 height 22
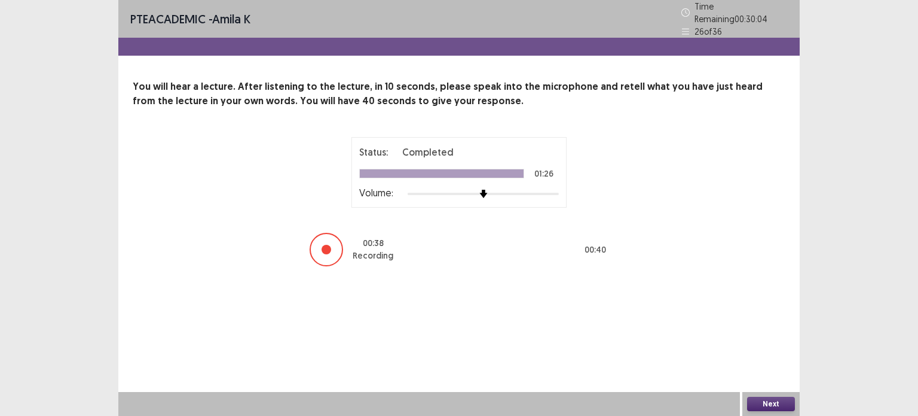
click at [759, 399] on button "Next" at bounding box center [771, 403] width 48 height 14
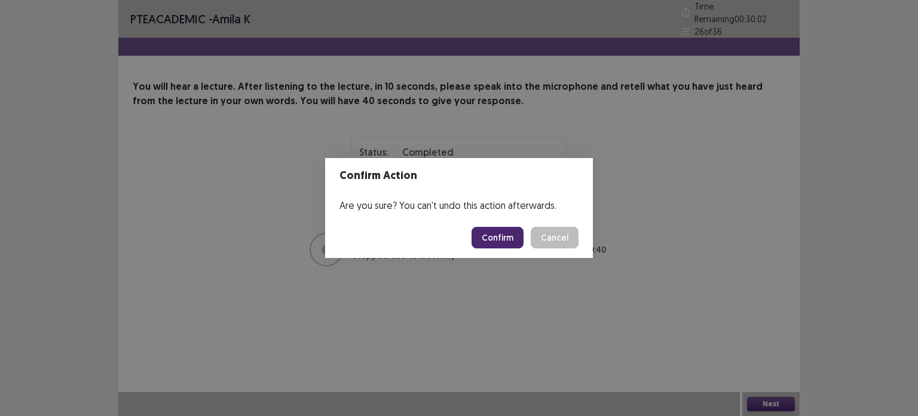
click at [495, 233] on button "Confirm" at bounding box center [498, 238] width 52 height 22
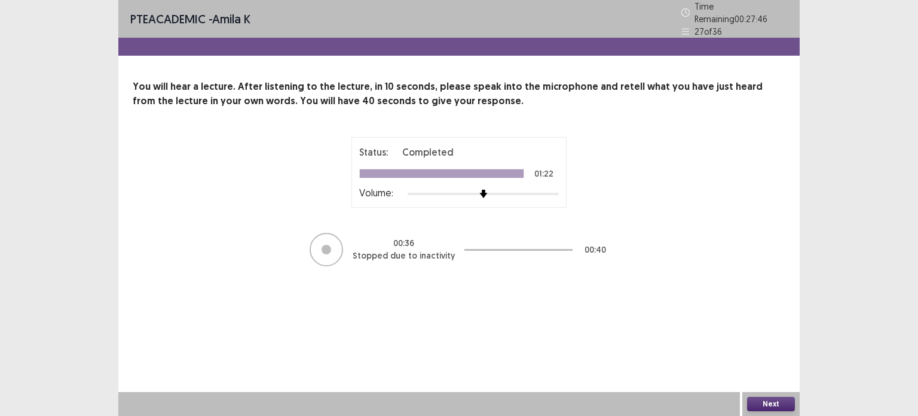
click at [770, 401] on button "Next" at bounding box center [771, 403] width 48 height 14
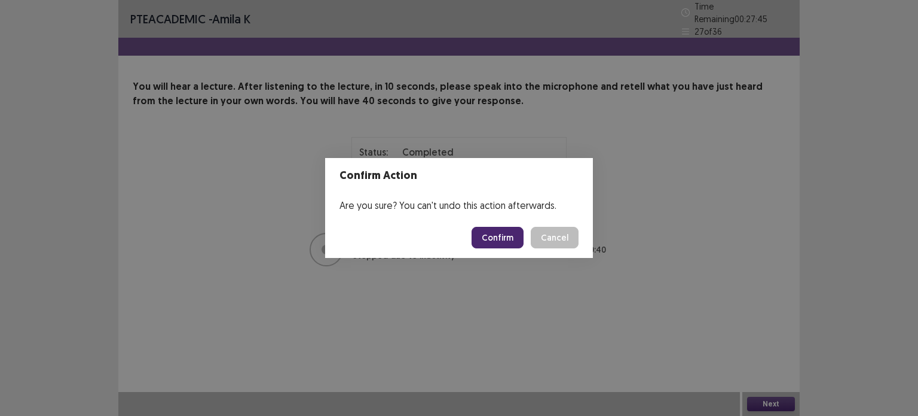
click at [497, 231] on button "Confirm" at bounding box center [498, 238] width 52 height 22
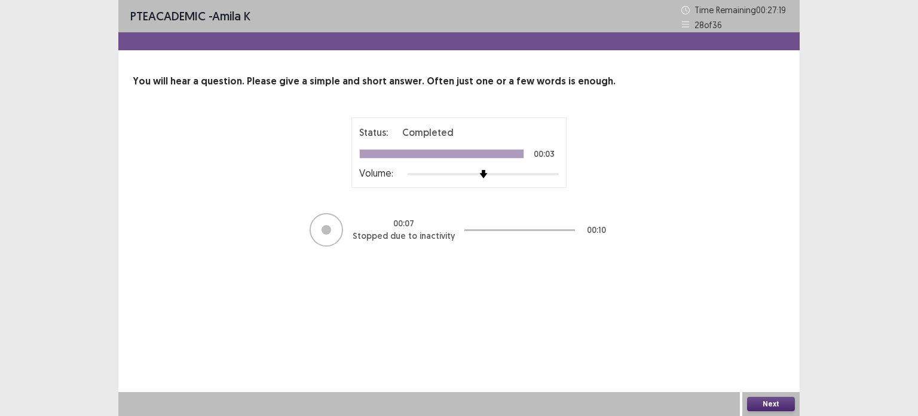
click at [777, 408] on button "Next" at bounding box center [771, 403] width 48 height 14
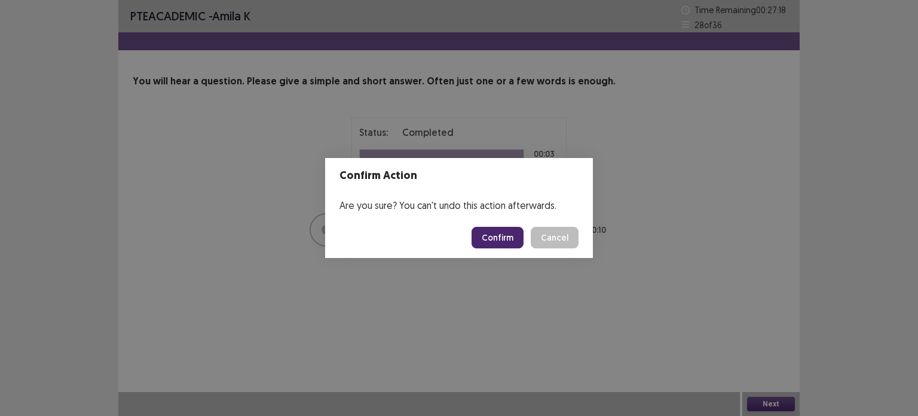
click at [496, 242] on button "Confirm" at bounding box center [498, 238] width 52 height 22
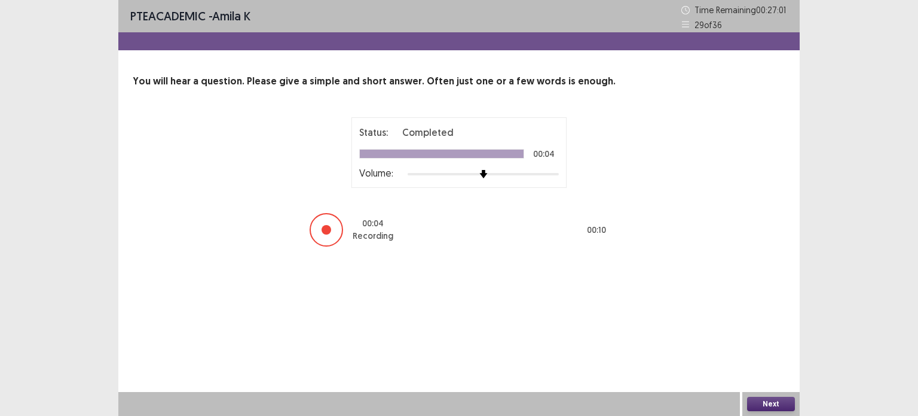
click at [765, 402] on button "Next" at bounding box center [771, 403] width 48 height 14
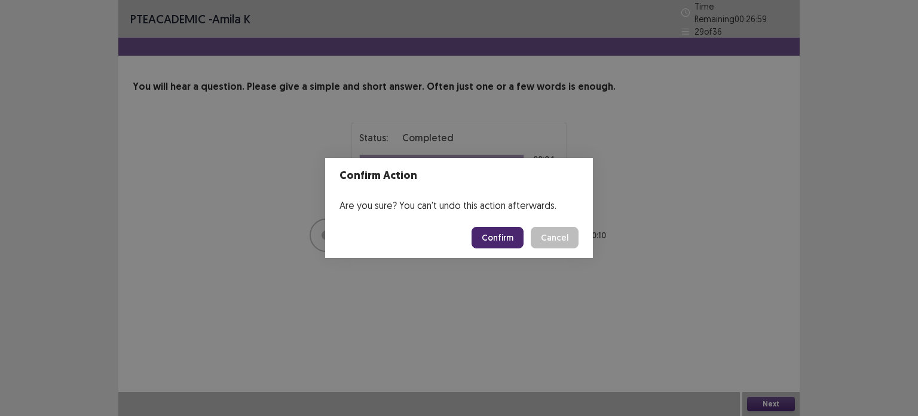
click at [495, 243] on button "Confirm" at bounding box center [498, 238] width 52 height 22
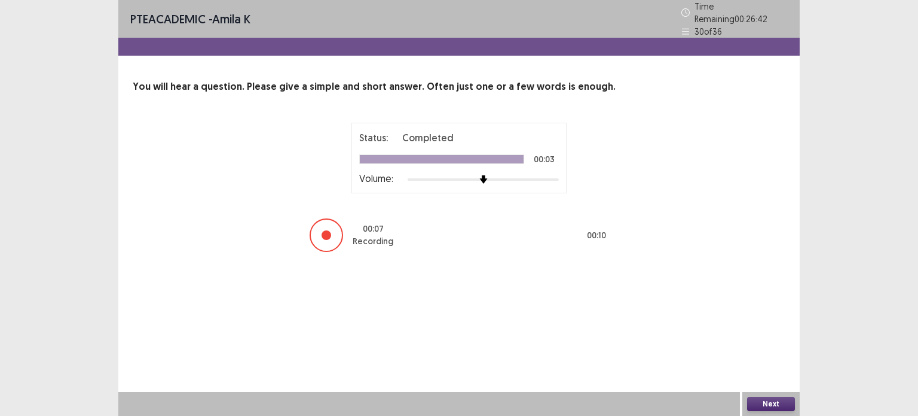
click at [779, 401] on button "Next" at bounding box center [771, 403] width 48 height 14
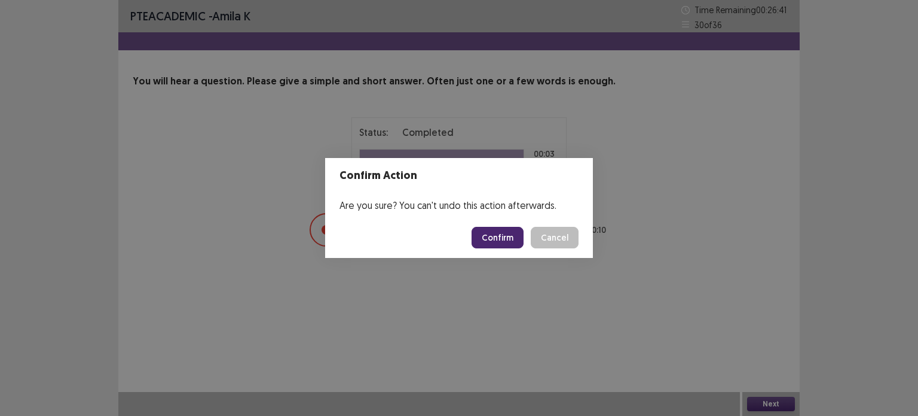
click at [504, 240] on button "Confirm" at bounding box center [498, 238] width 52 height 22
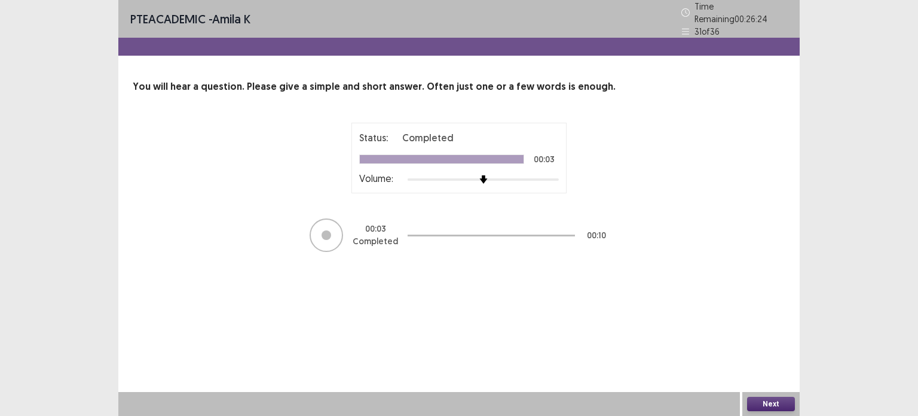
click at [775, 404] on button "Next" at bounding box center [771, 403] width 48 height 14
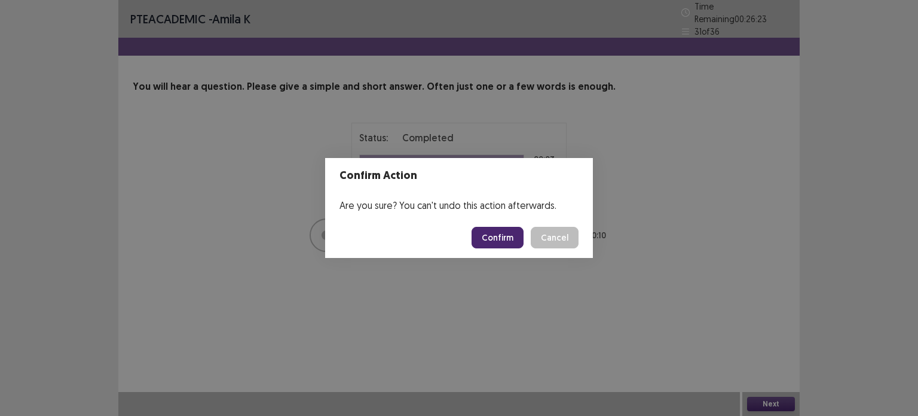
click at [502, 244] on button "Confirm" at bounding box center [498, 238] width 52 height 22
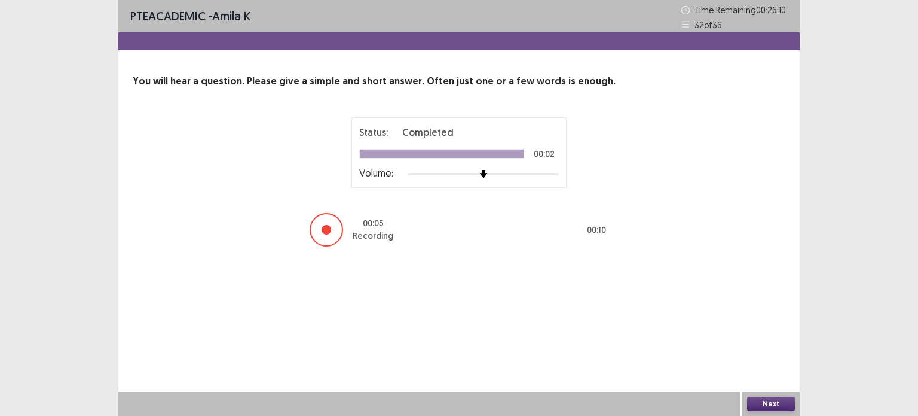
click at [772, 407] on button "Next" at bounding box center [771, 403] width 48 height 14
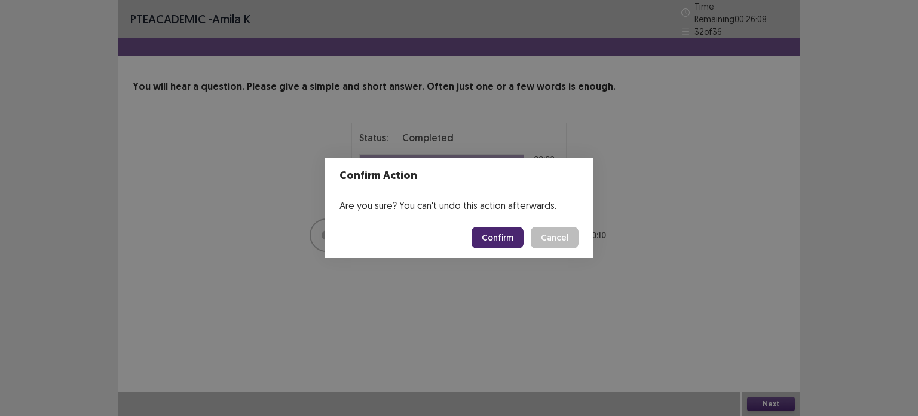
click at [509, 231] on button "Confirm" at bounding box center [498, 238] width 52 height 22
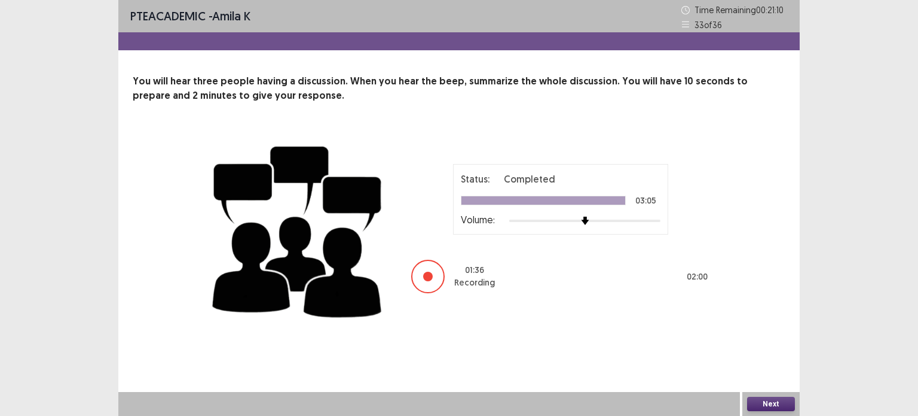
click at [760, 395] on div "Next" at bounding box center [771, 404] width 57 height 24
click at [759, 404] on button "Next" at bounding box center [771, 403] width 48 height 14
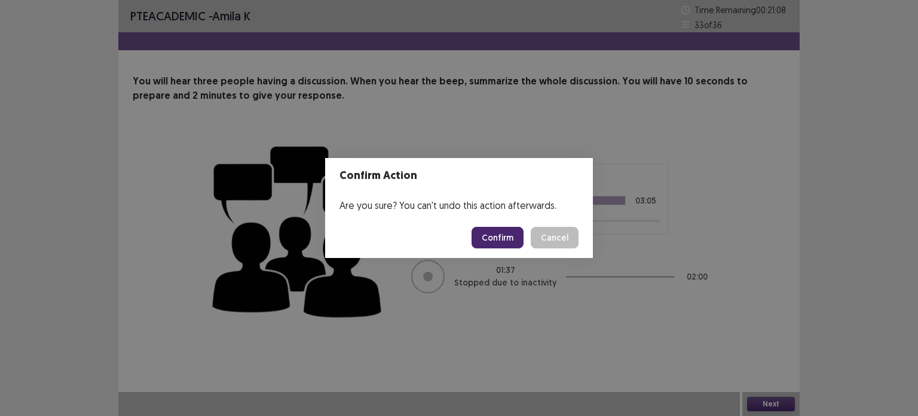
click at [498, 227] on button "Confirm" at bounding box center [498, 238] width 52 height 22
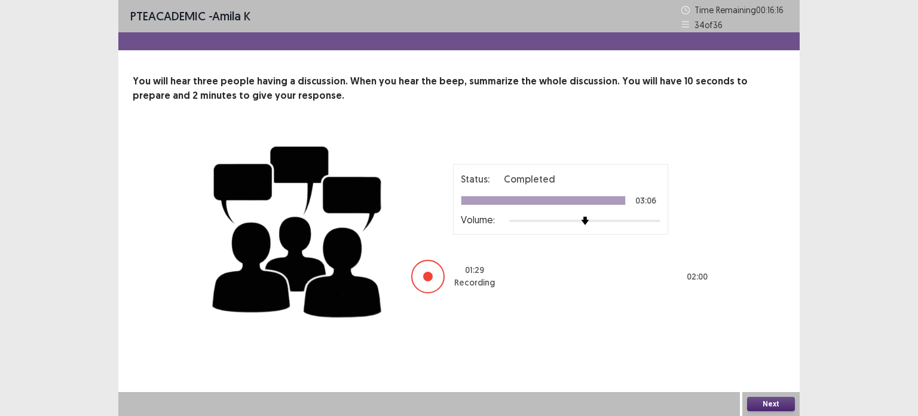
click at [760, 402] on button "Next" at bounding box center [771, 403] width 48 height 14
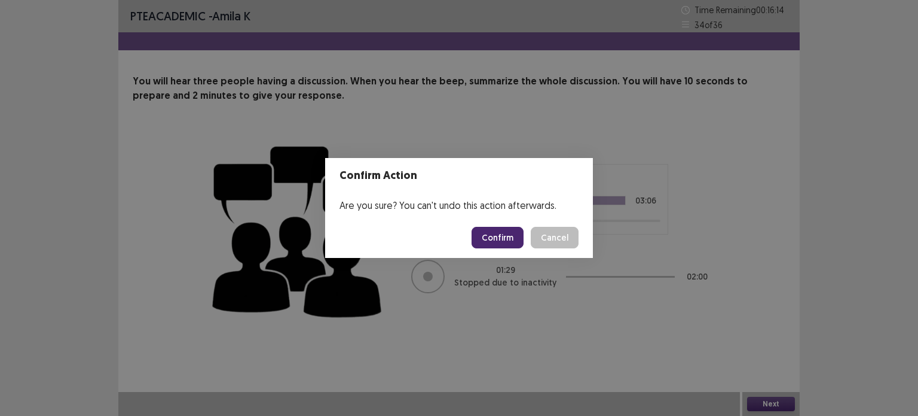
click at [509, 238] on button "Confirm" at bounding box center [498, 238] width 52 height 22
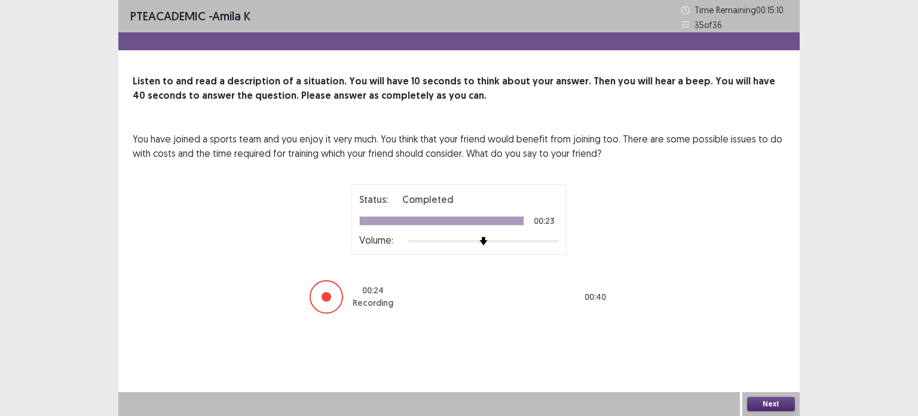
click at [772, 405] on button "Next" at bounding box center [771, 403] width 48 height 14
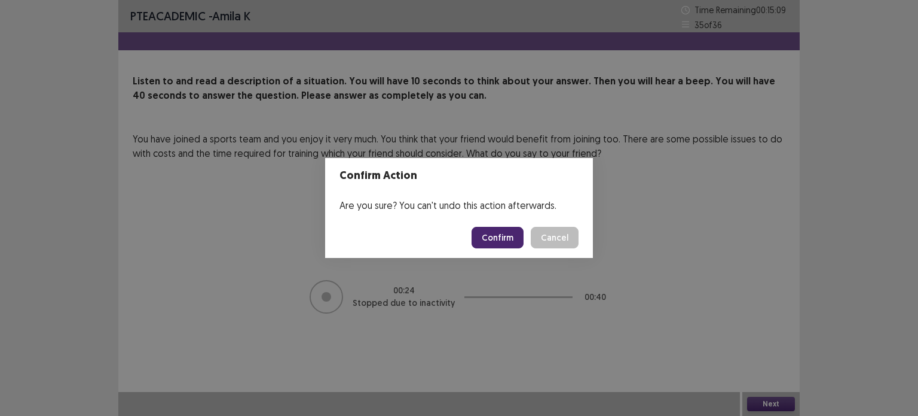
click at [512, 230] on button "Confirm" at bounding box center [498, 238] width 52 height 22
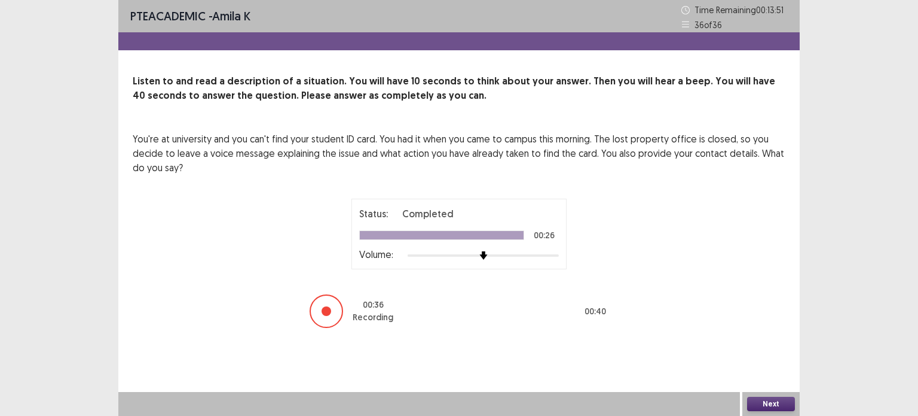
click at [760, 402] on button "Next" at bounding box center [771, 403] width 48 height 14
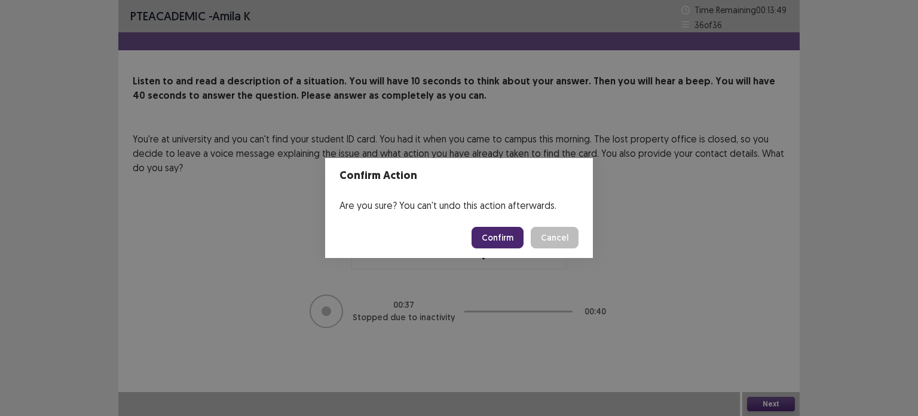
click at [513, 234] on button "Confirm" at bounding box center [498, 238] width 52 height 22
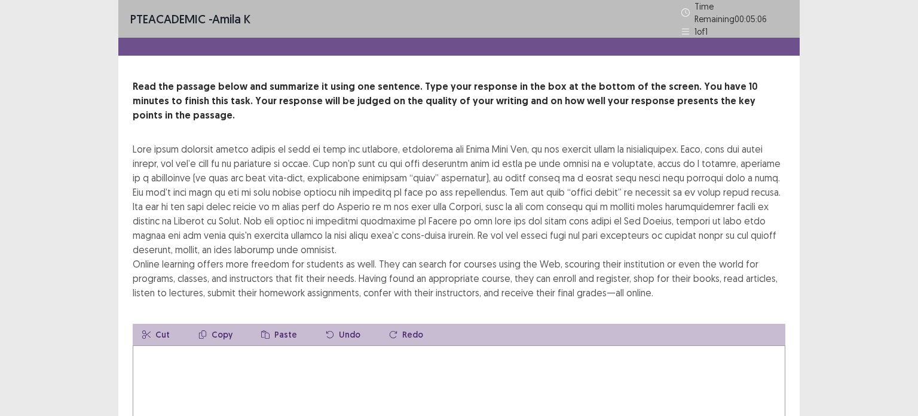
drag, startPoint x: 132, startPoint y: 124, endPoint x: 361, endPoint y: 253, distance: 262.9
click at [361, 253] on div "Read the passage below and summarize it using one sentence. Type your response …" at bounding box center [459, 289] width 682 height 419
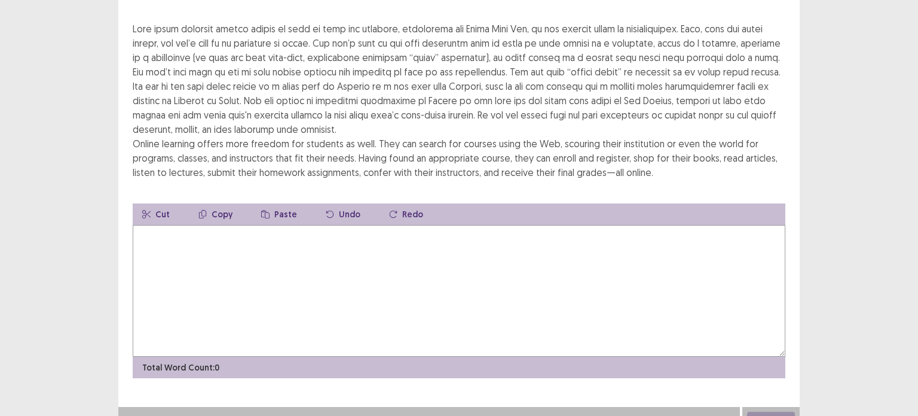
click at [188, 225] on textarea at bounding box center [459, 291] width 653 height 132
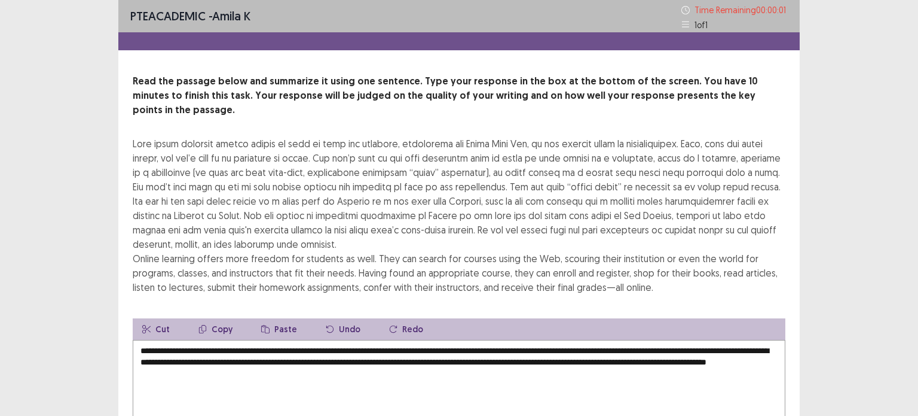
type textarea "**********"
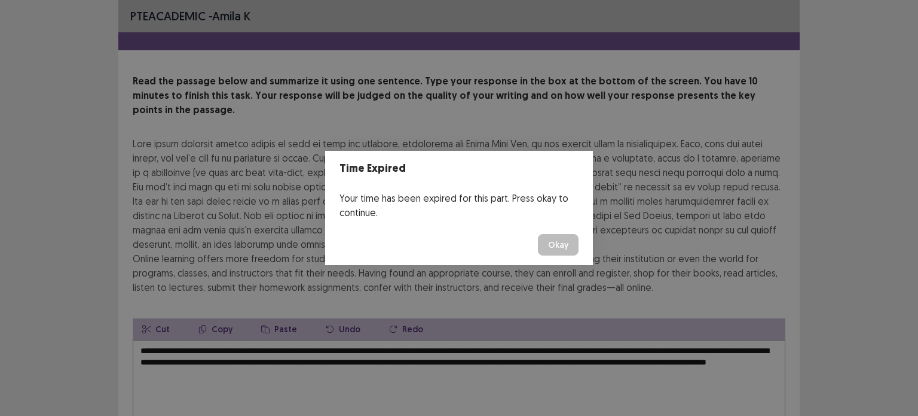
click at [560, 244] on button "Okay" at bounding box center [558, 245] width 41 height 22
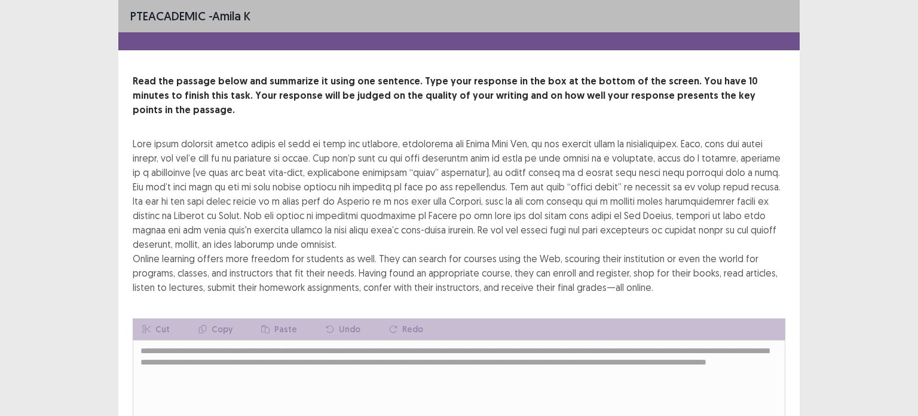
scroll to position [115, 0]
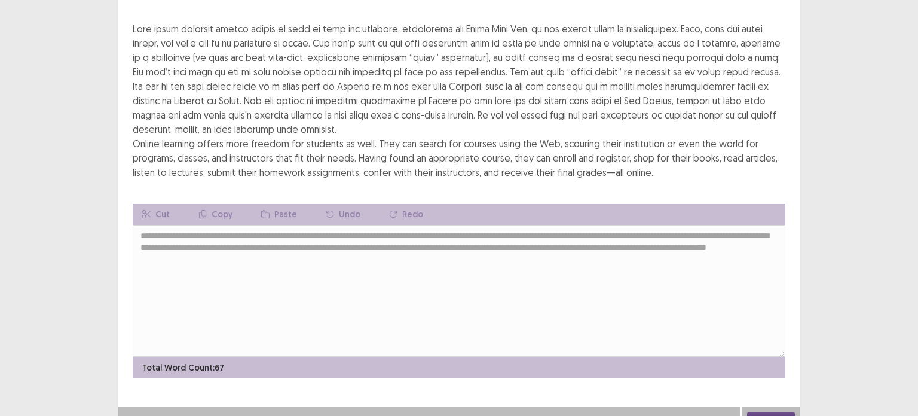
click at [768, 411] on button "Next" at bounding box center [771, 418] width 48 height 14
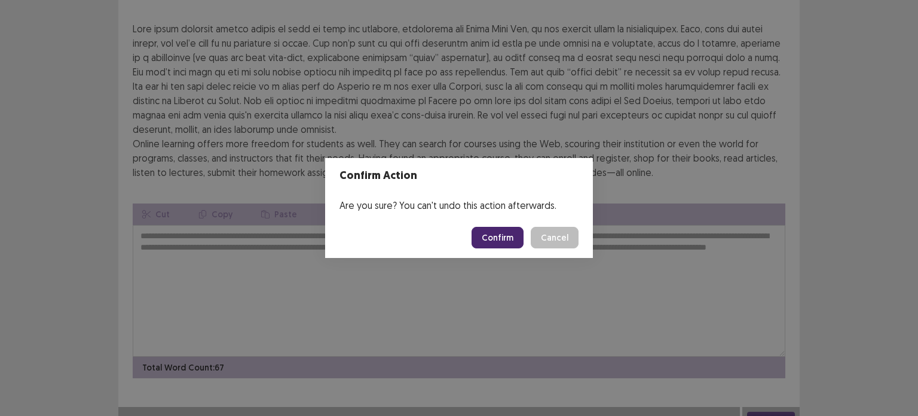
click at [505, 236] on button "Confirm" at bounding box center [498, 238] width 52 height 22
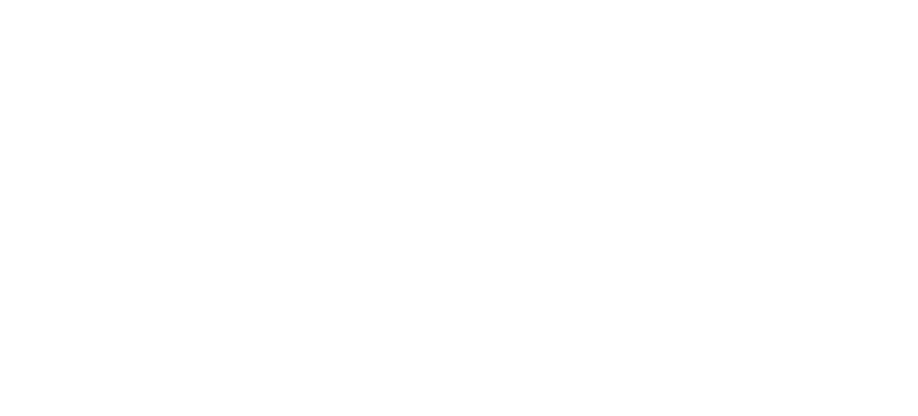
scroll to position [0, 0]
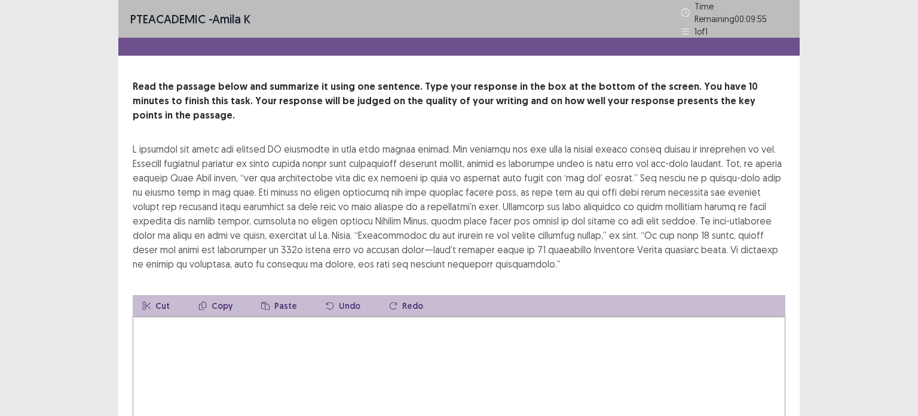
drag, startPoint x: 450, startPoint y: 248, endPoint x: 234, endPoint y: 135, distance: 243.9
click at [234, 142] on div at bounding box center [459, 206] width 653 height 129
click at [146, 316] on textarea at bounding box center [459, 382] width 653 height 132
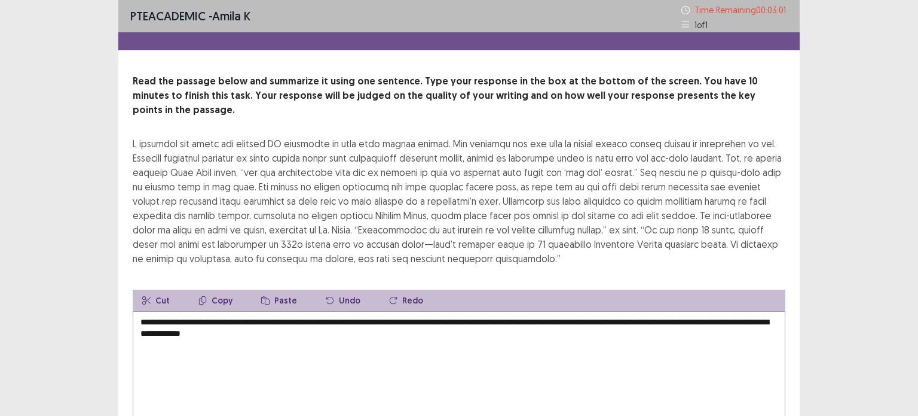
click at [146, 316] on textarea "**********" at bounding box center [459, 377] width 653 height 132
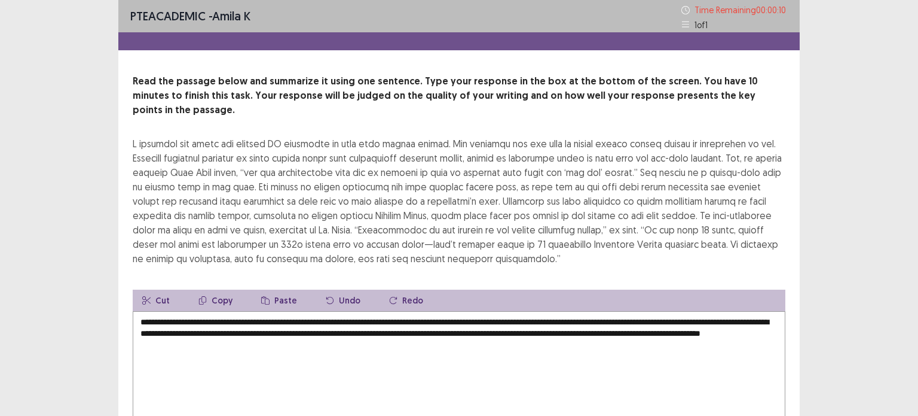
scroll to position [86, 0]
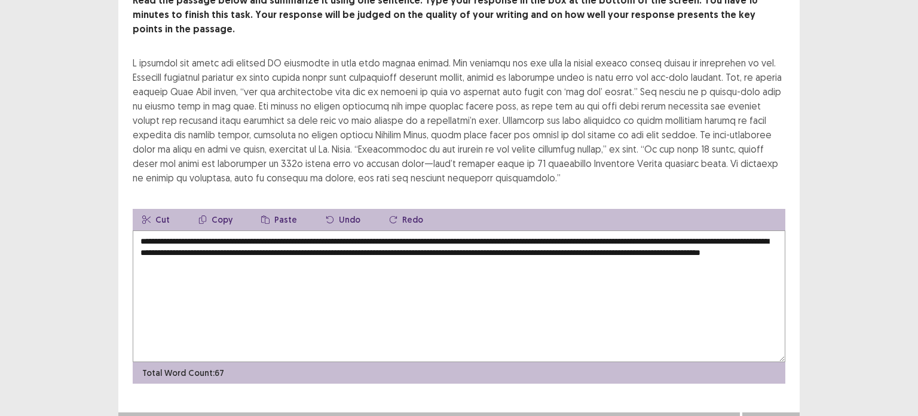
type textarea "**********"
click at [771, 415] on button "Next" at bounding box center [771, 424] width 48 height 14
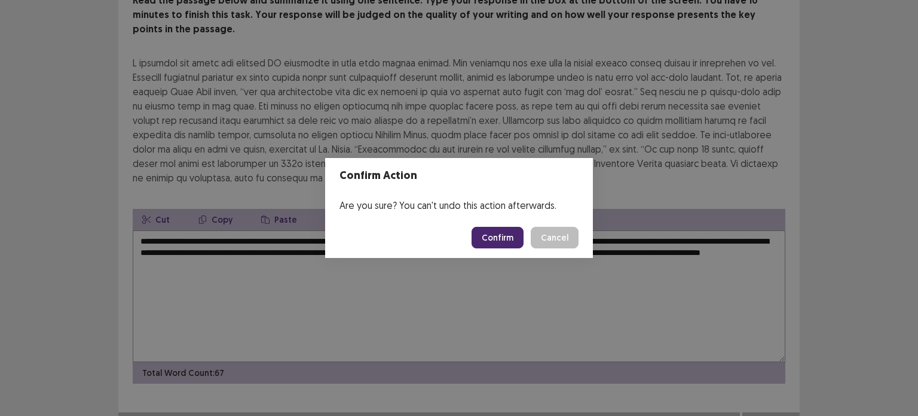
click at [506, 246] on button "Confirm" at bounding box center [498, 238] width 52 height 22
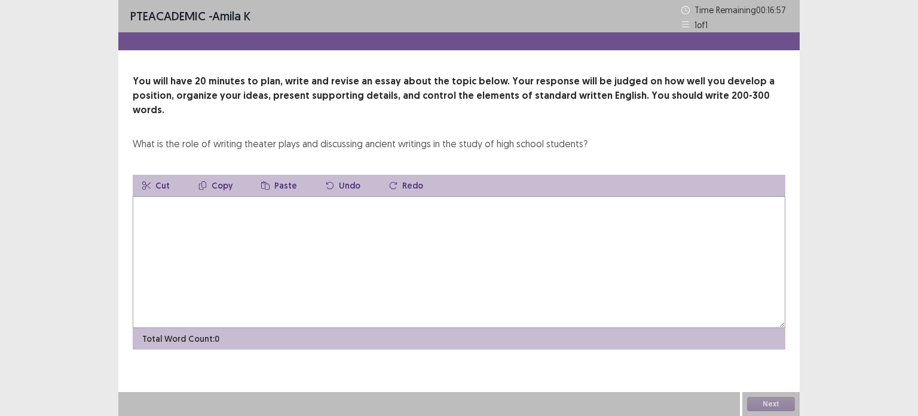
click at [384, 206] on textarea at bounding box center [459, 262] width 653 height 132
click at [416, 219] on textarea "***" at bounding box center [459, 262] width 653 height 132
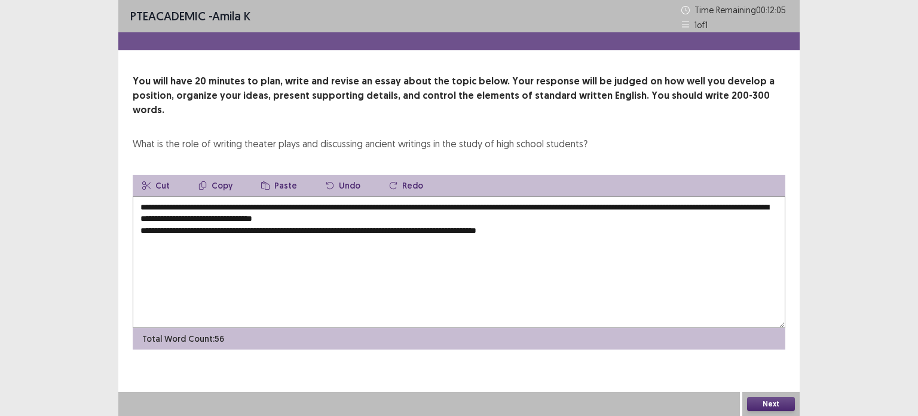
click at [522, 215] on textarea "**********" at bounding box center [459, 262] width 653 height 132
click at [537, 217] on textarea "**********" at bounding box center [459, 262] width 653 height 132
click at [361, 224] on textarea "**********" at bounding box center [459, 262] width 653 height 132
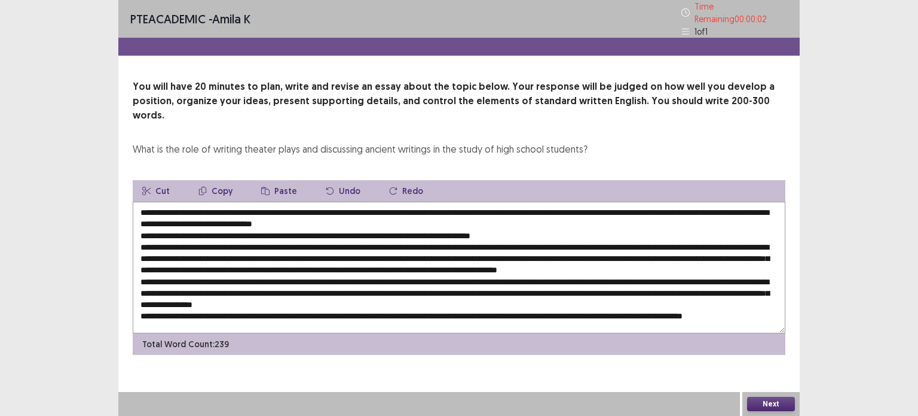
type textarea "**********"
click at [776, 409] on button "Next" at bounding box center [771, 403] width 48 height 14
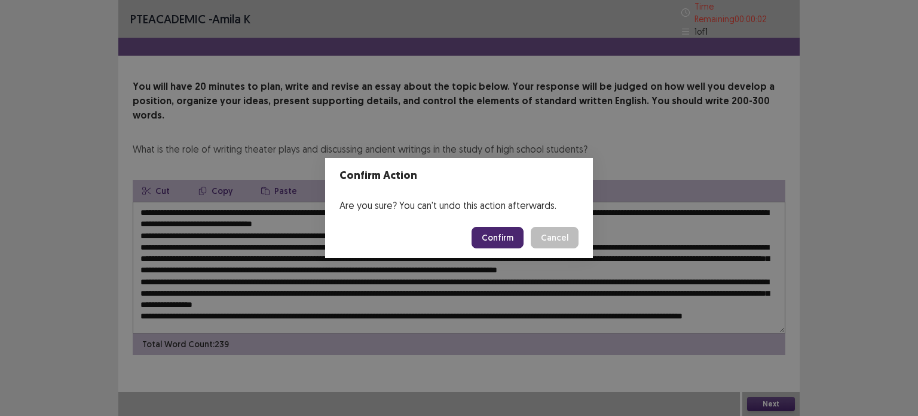
click at [520, 236] on button "Confirm" at bounding box center [498, 238] width 52 height 22
